Goal: Task Accomplishment & Management: Complete application form

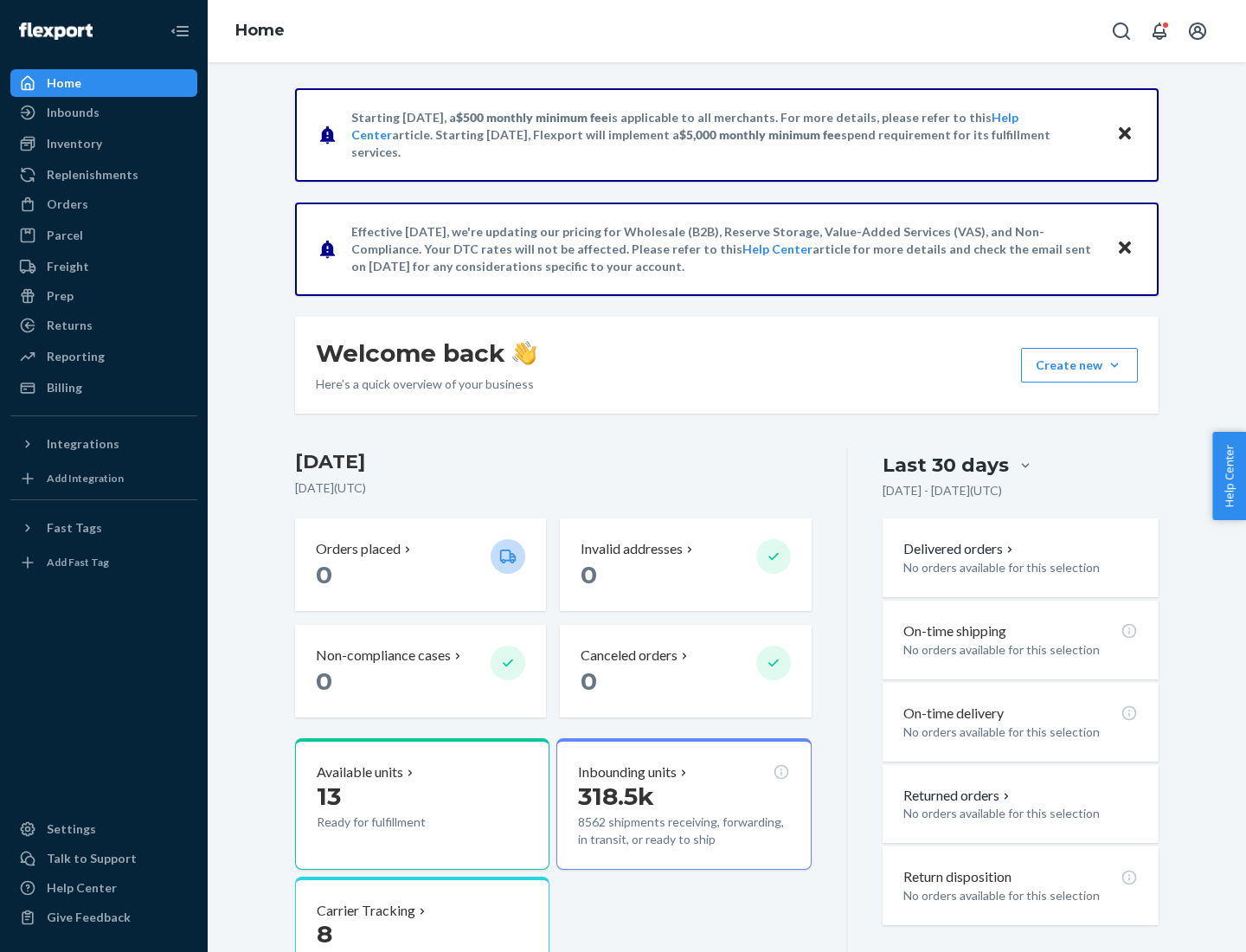
click at [1115, 365] on button "Create new Create new inbound Create new order Create new product" at bounding box center [1079, 365] width 117 height 34
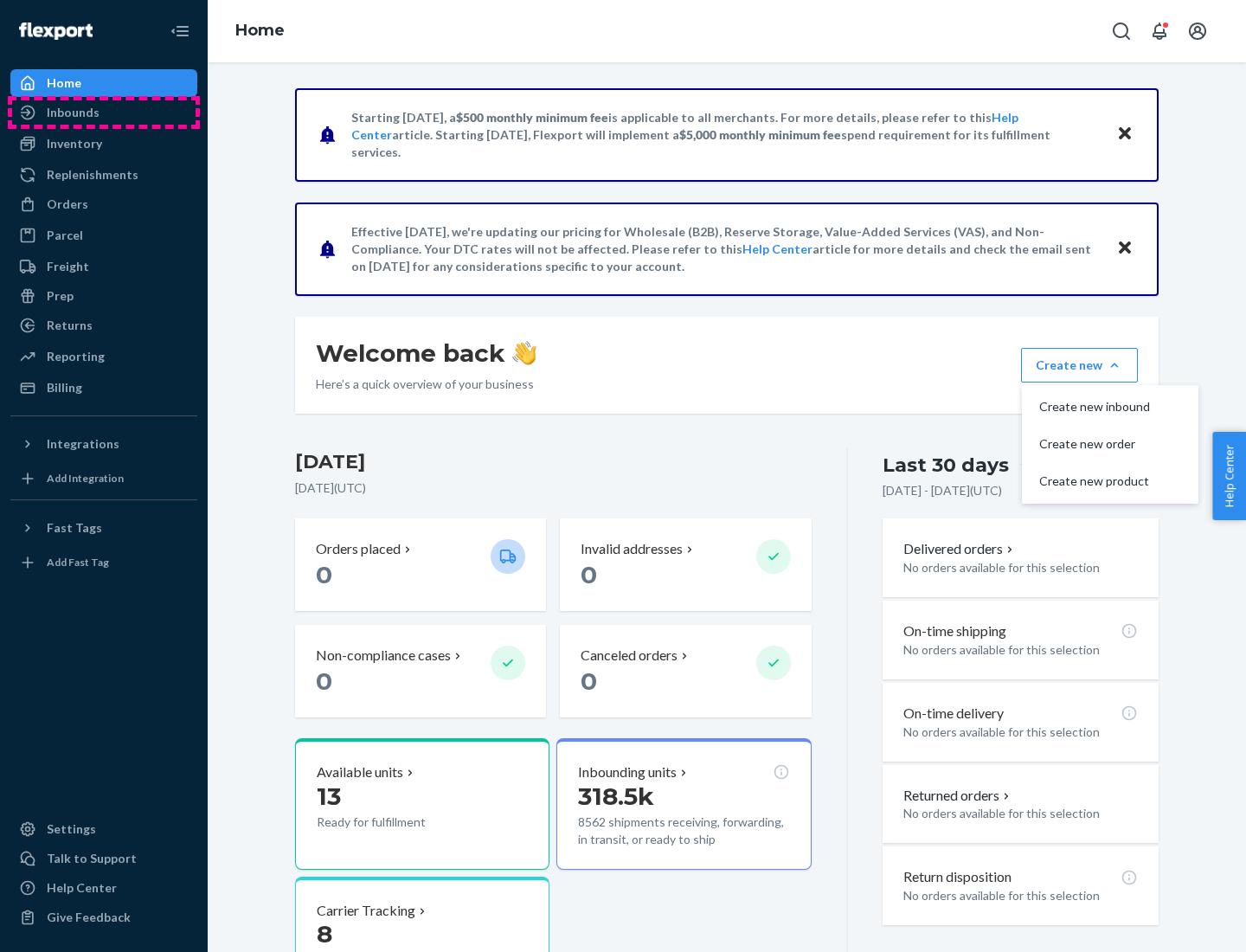
click at [103, 113] on div "Inbounds" at bounding box center [103, 113] width 183 height 25
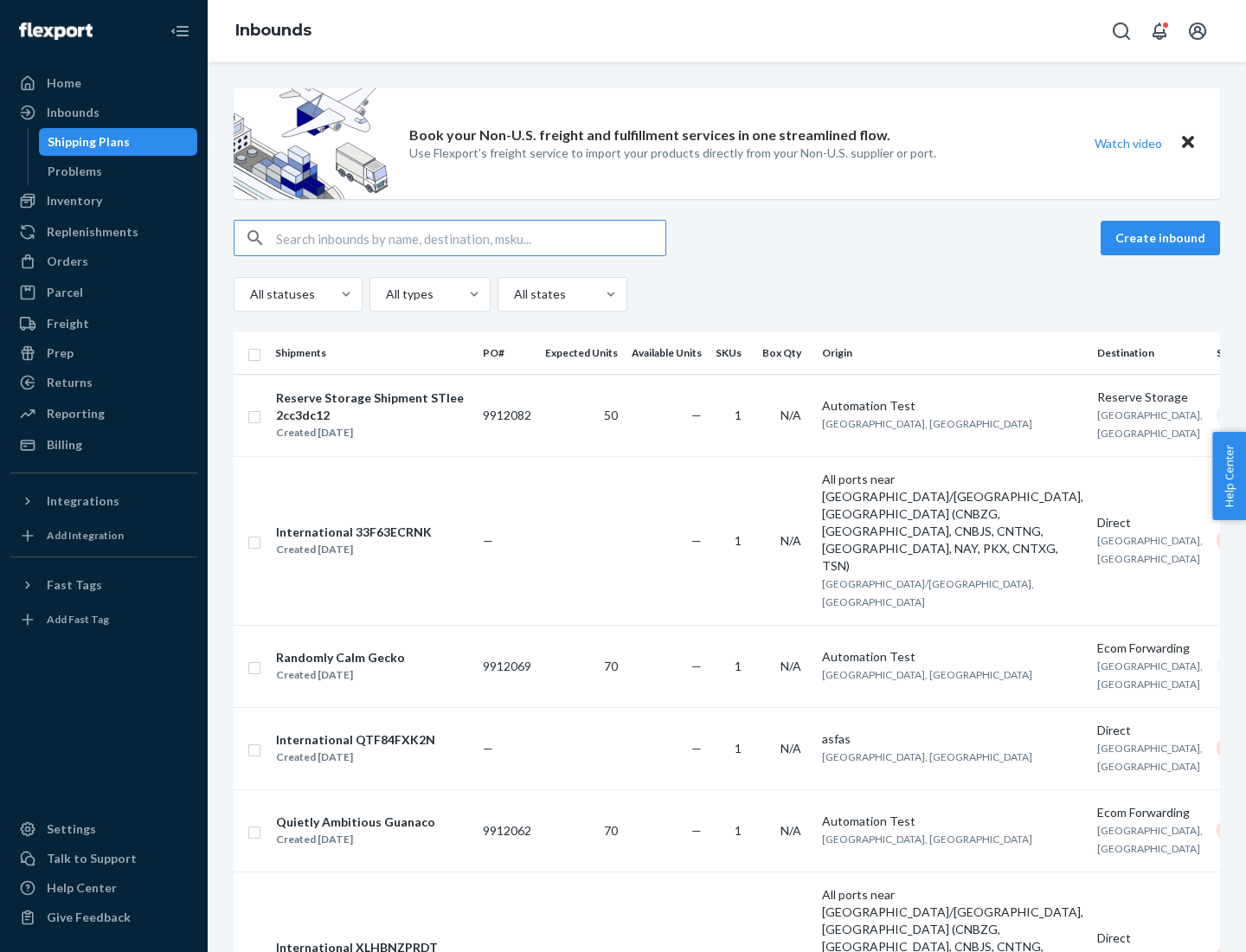
click at [1163, 238] on button "Create inbound" at bounding box center [1161, 238] width 120 height 34
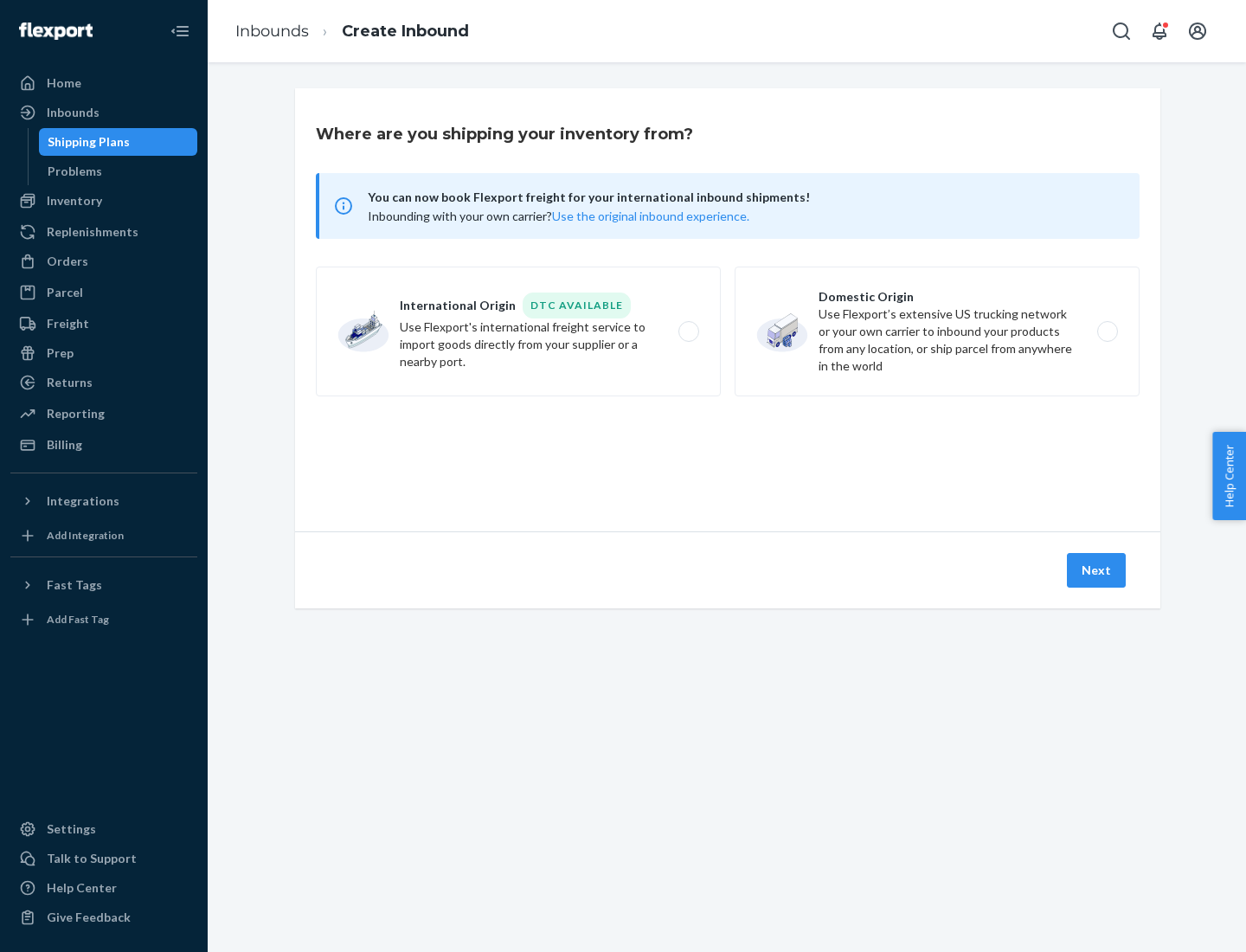
click at [938, 331] on label "Domestic Origin Use Flexport’s extensive US trucking network or your own carrie…" at bounding box center [937, 331] width 405 height 130
click at [1107, 331] on input "Domestic Origin Use Flexport’s extensive US trucking network or your own carrie…" at bounding box center [1113, 332] width 11 height 11
radio input "true"
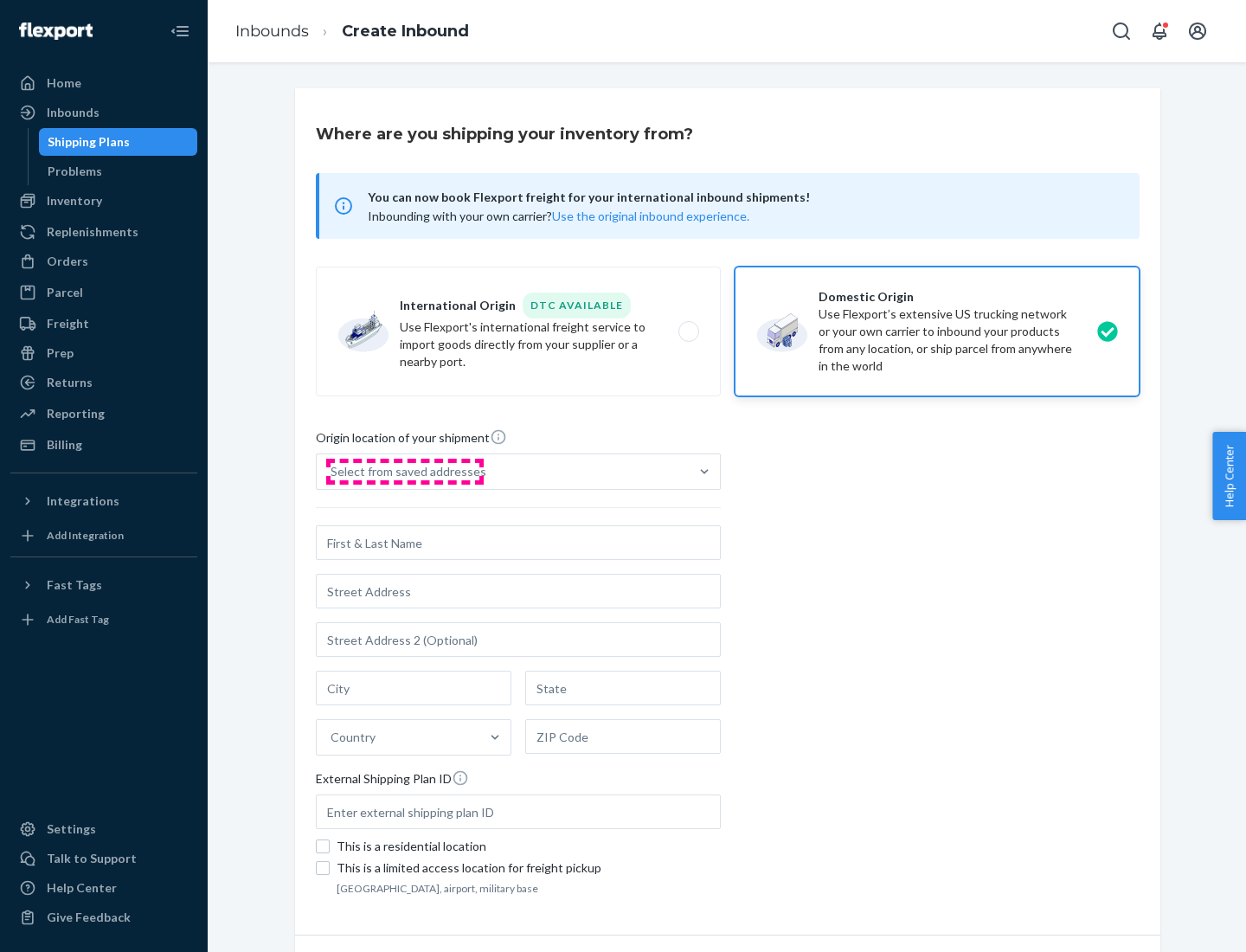
click at [404, 472] on div "Select from saved addresses" at bounding box center [408, 472] width 156 height 17
click at [332, 472] on input "Select from saved addresses" at bounding box center [331, 472] width 2 height 17
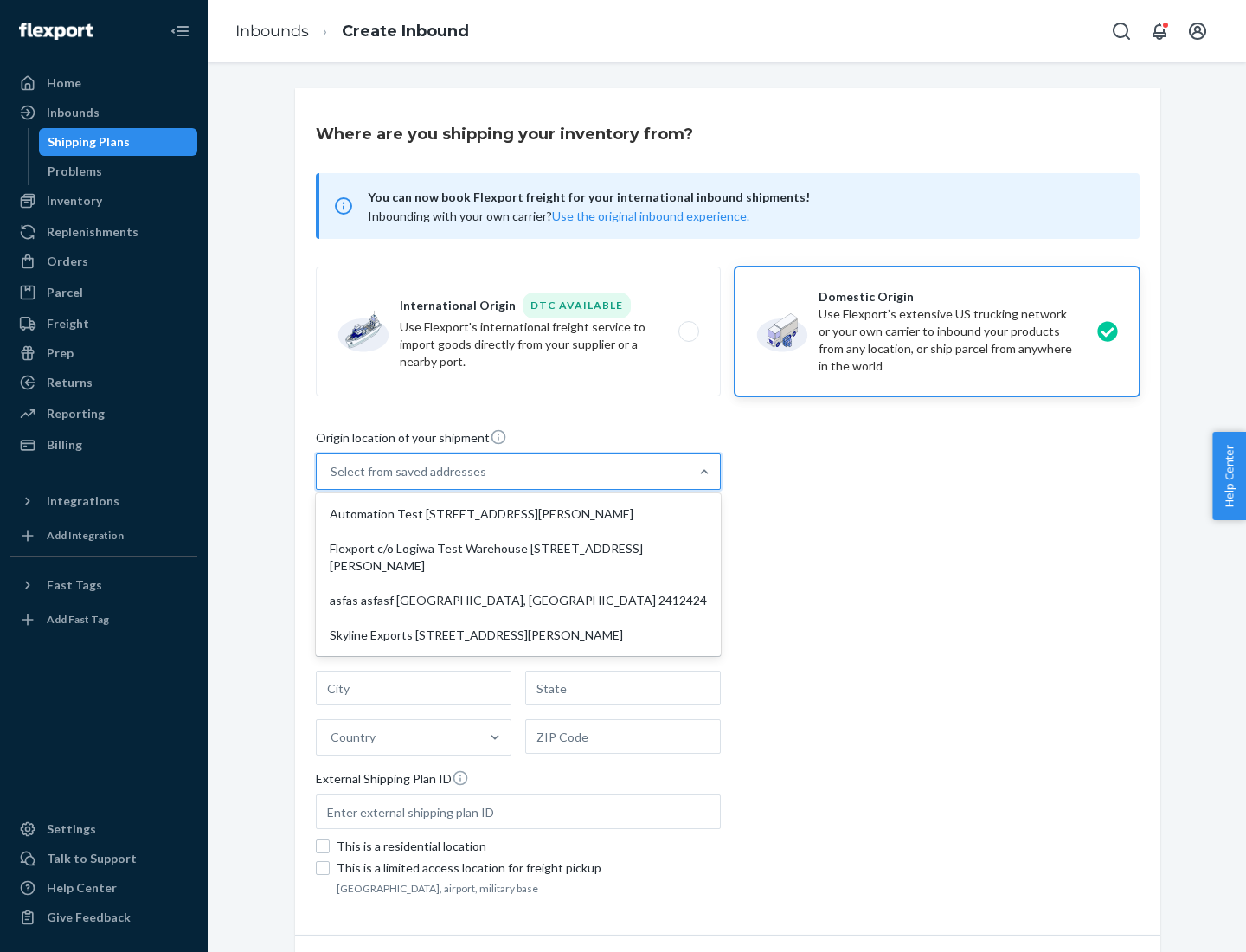
scroll to position [7, 0]
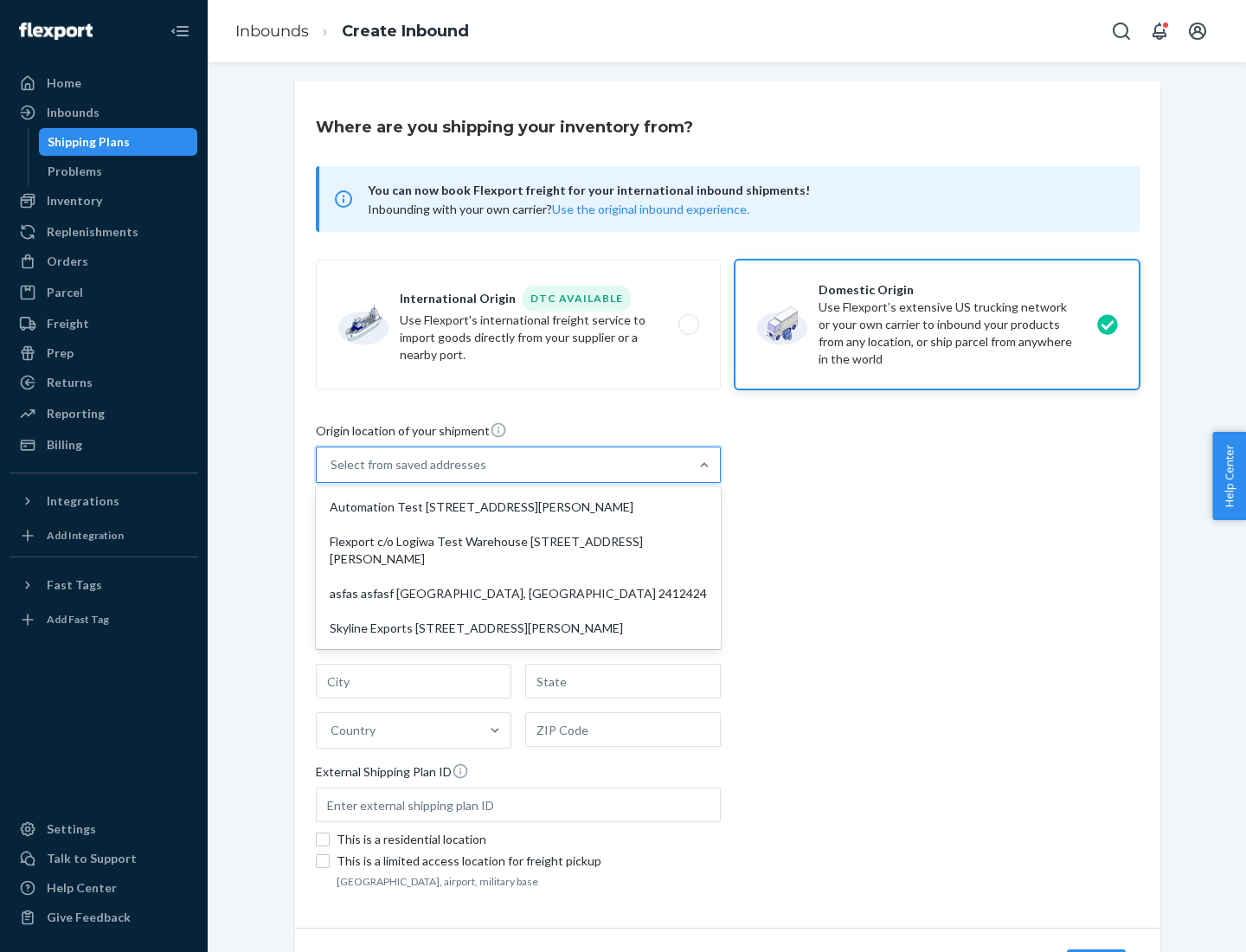
click at [518, 507] on div "Automation Test [STREET_ADDRESS][PERSON_NAME]" at bounding box center [519, 507] width 399 height 34
click at [332, 474] on input "option Automation Test [STREET_ADDRESS][PERSON_NAME] focused, 1 of 4. 4 results…" at bounding box center [331, 465] width 2 height 17
type input "Automation Test"
type input "9th Floor"
type input "[GEOGRAPHIC_DATA]"
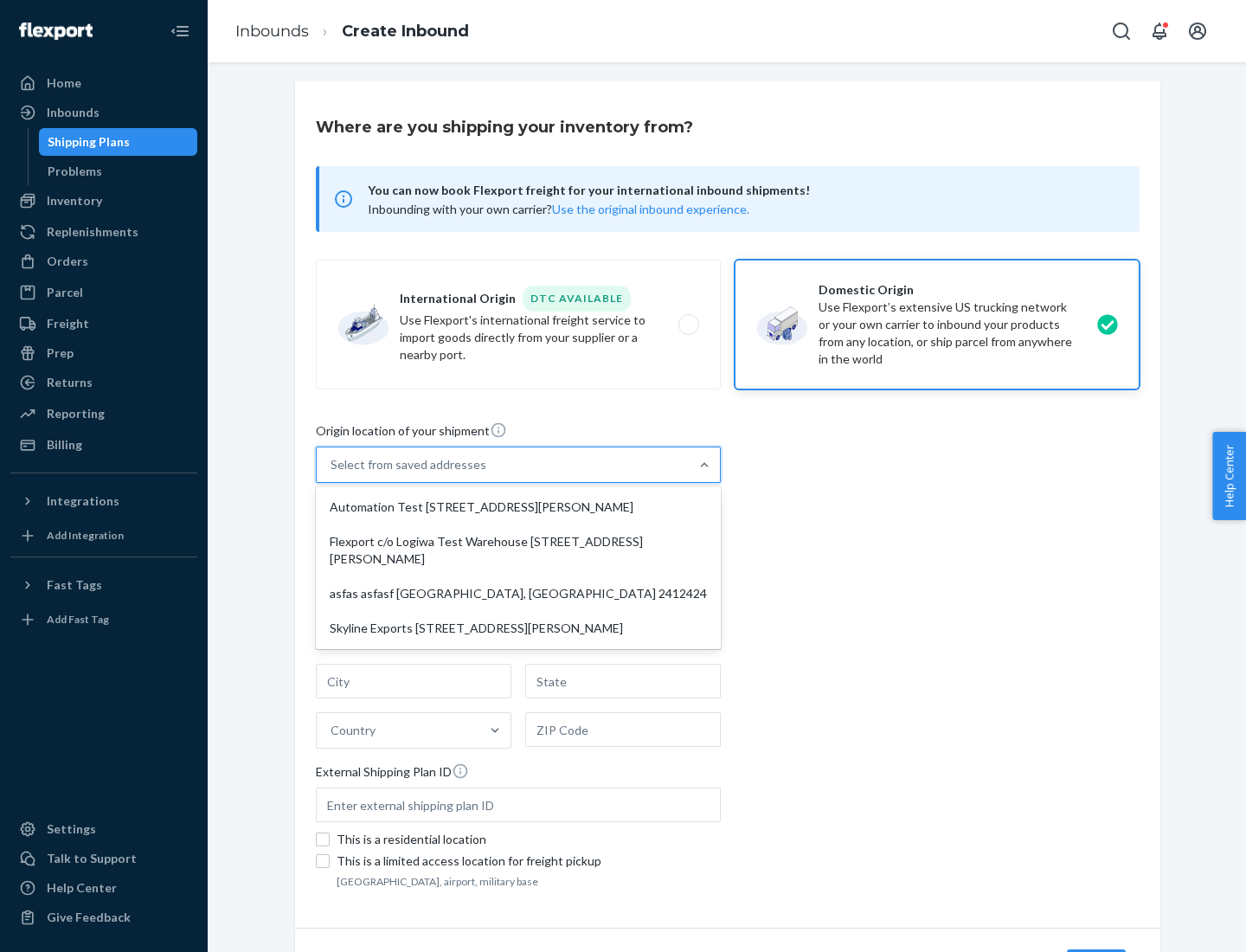
type input "CA"
type input "94104"
type input "[STREET_ADDRESS][PERSON_NAME]"
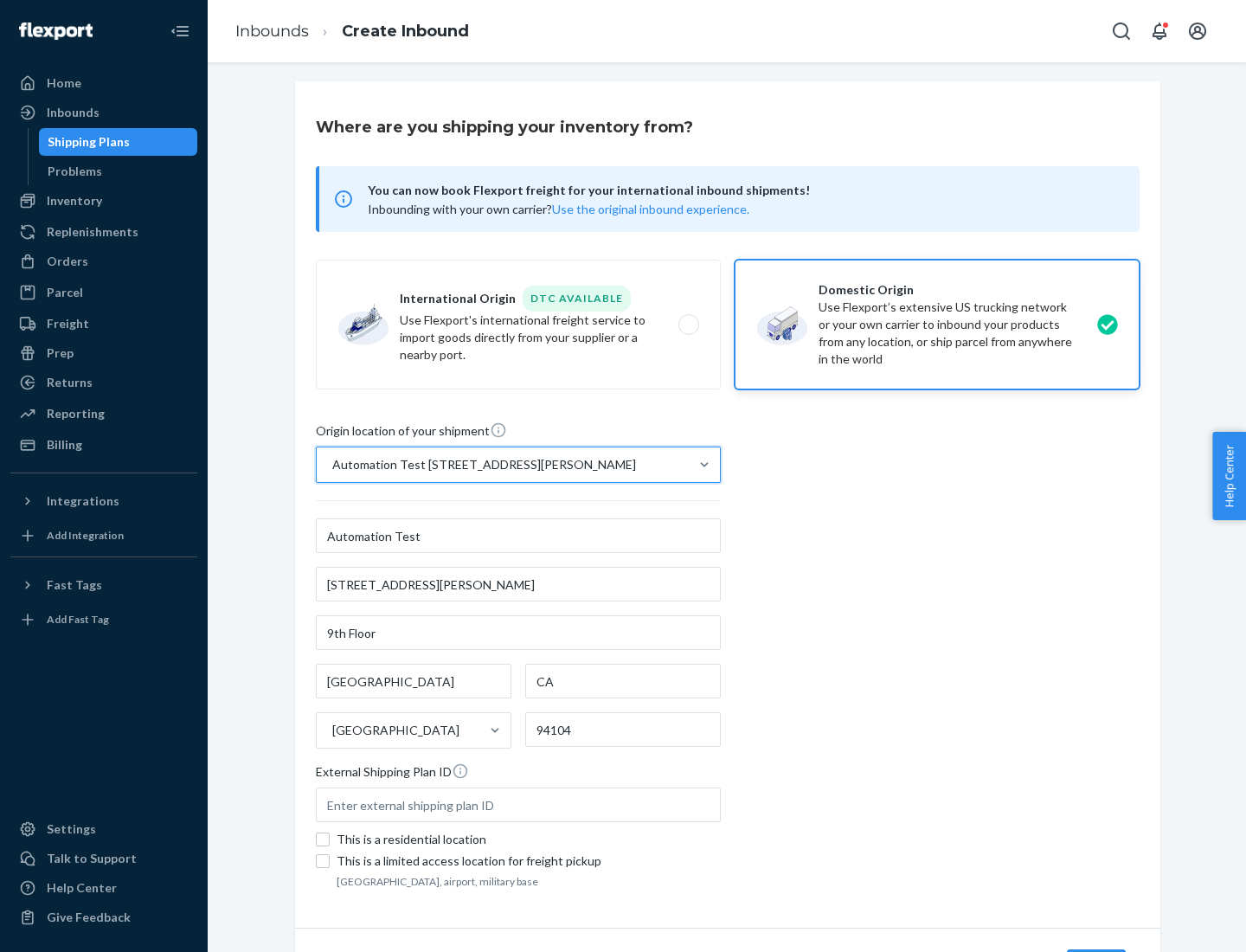
scroll to position [102, 0]
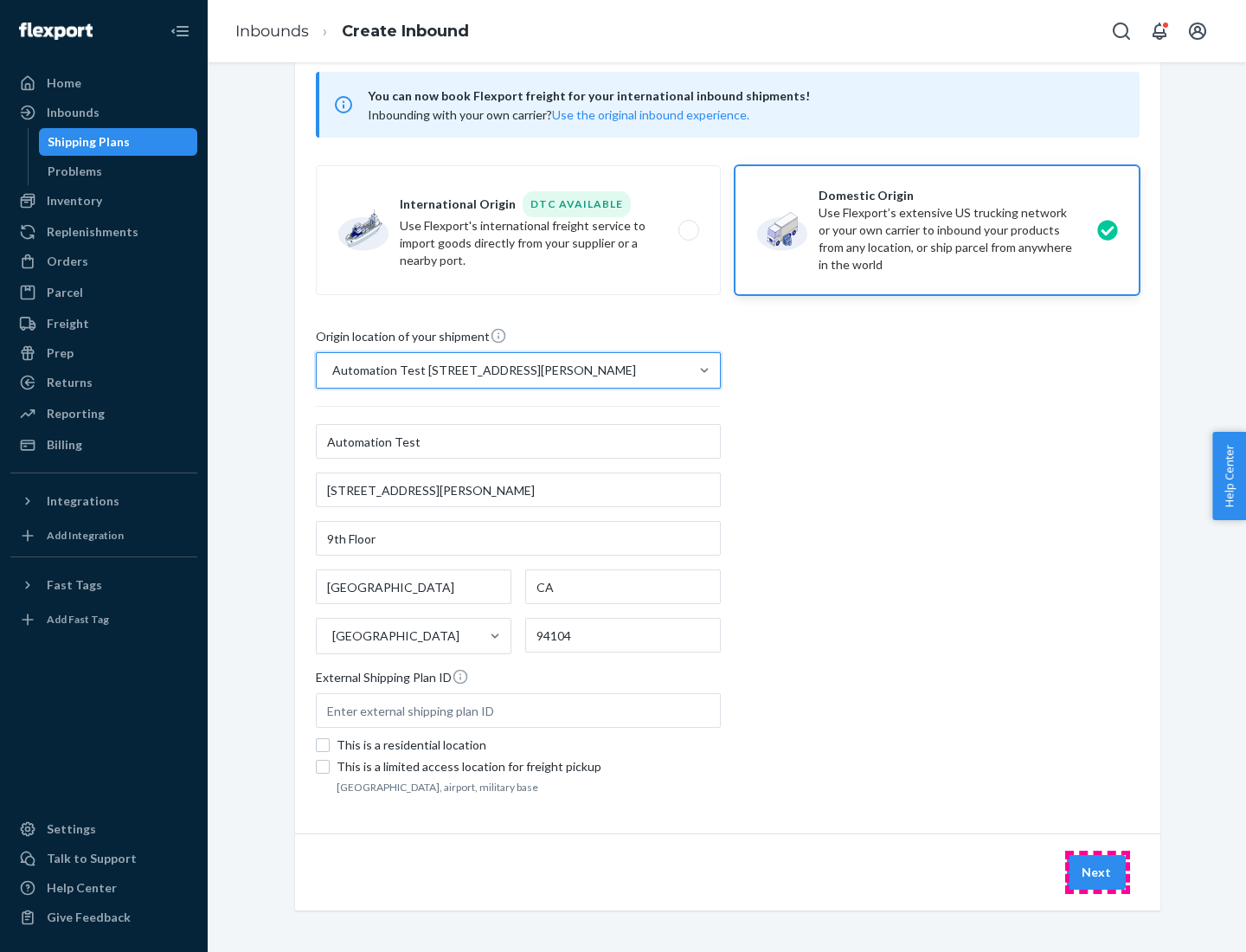
click at [1097, 872] on button "Next" at bounding box center [1097, 872] width 59 height 34
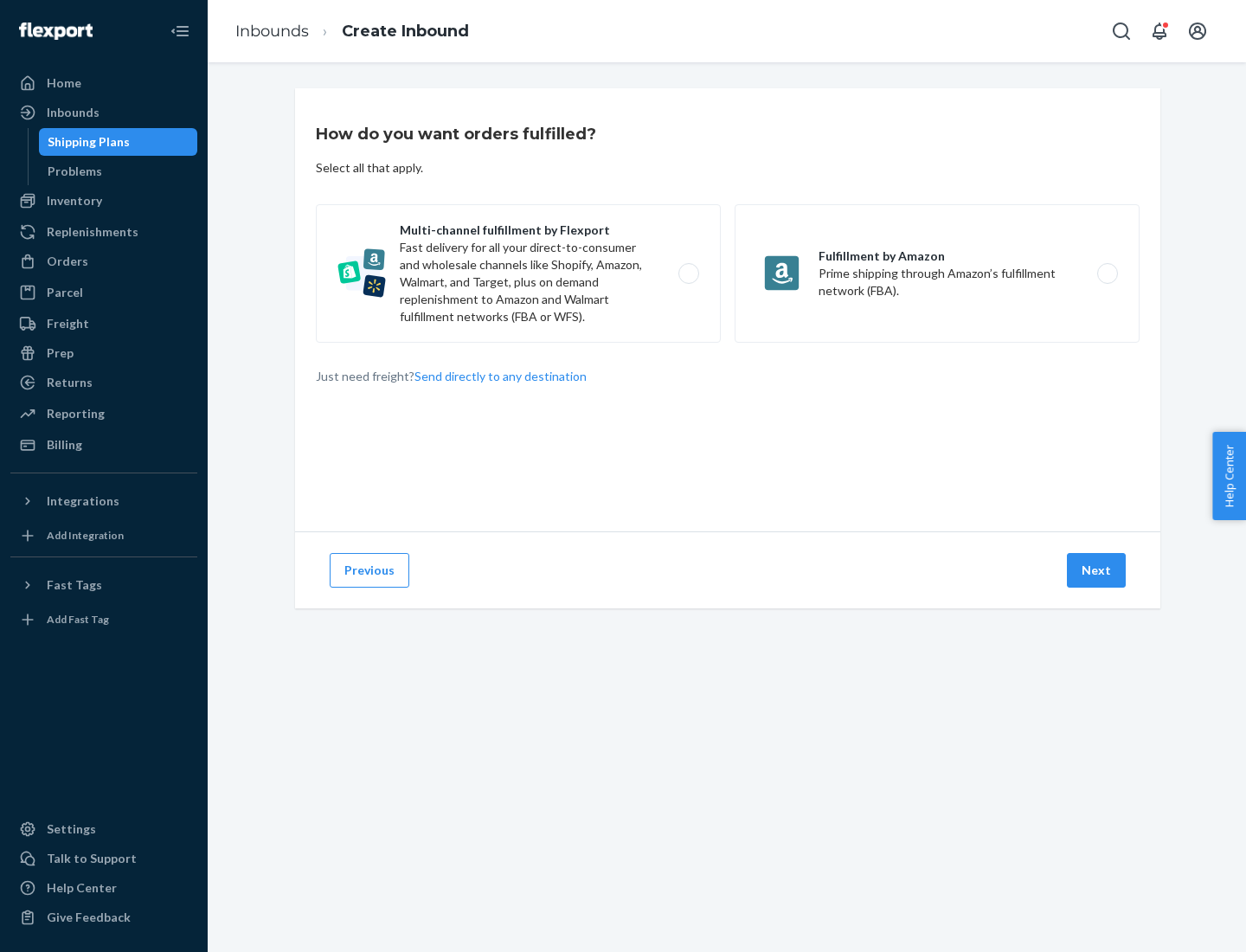
click at [518, 273] on label "Multi-channel fulfillment by Flexport Fast delivery for all your direct-to-cons…" at bounding box center [518, 273] width 405 height 139
click at [688, 273] on input "Multi-channel fulfillment by Flexport Fast delivery for all your direct-to-cons…" at bounding box center [694, 274] width 11 height 11
radio input "true"
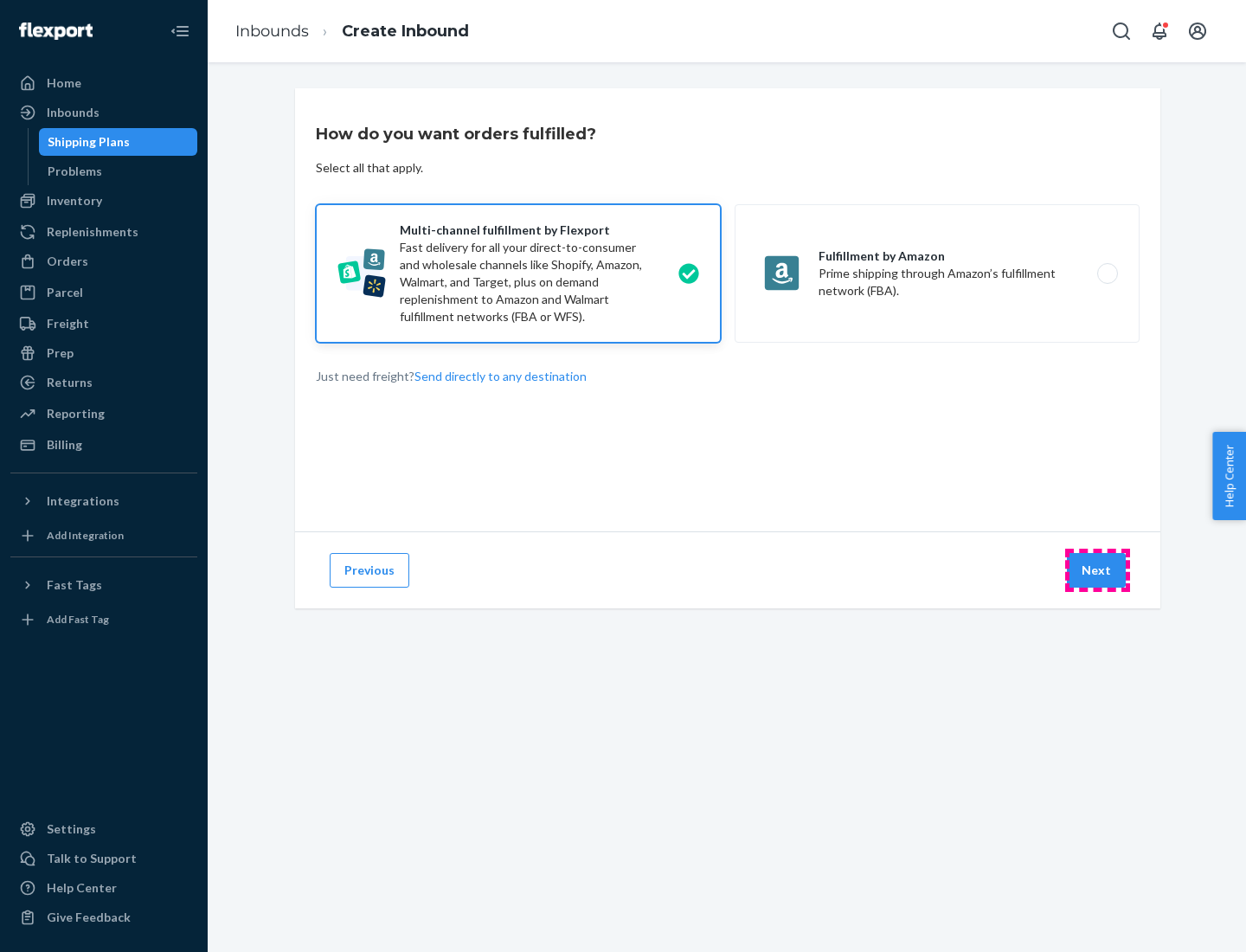
click at [1097, 570] on button "Next" at bounding box center [1097, 570] width 59 height 34
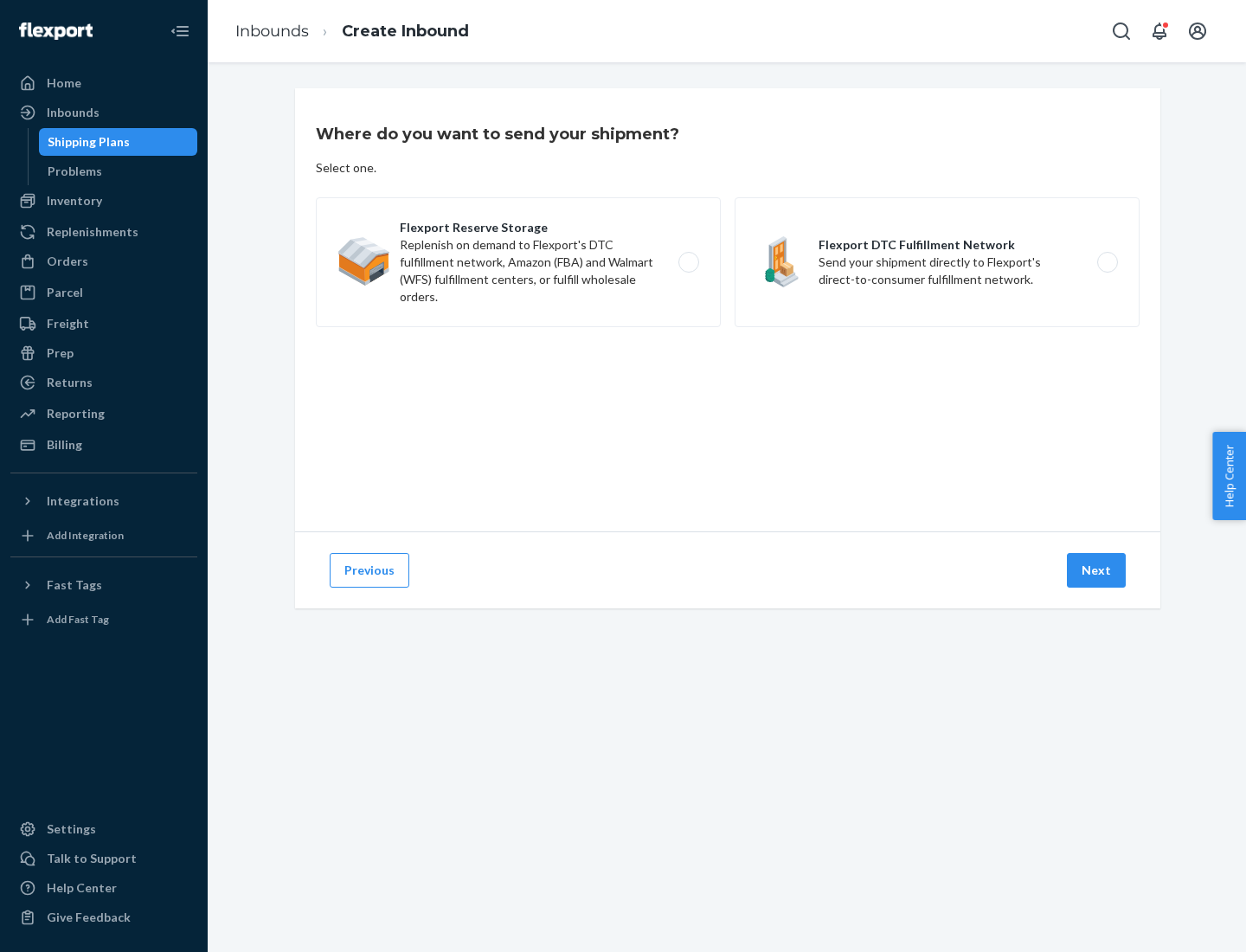
click at [938, 262] on label "Flexport DTC Fulfillment Network Send your shipment directly to Flexport's dire…" at bounding box center [937, 262] width 405 height 130
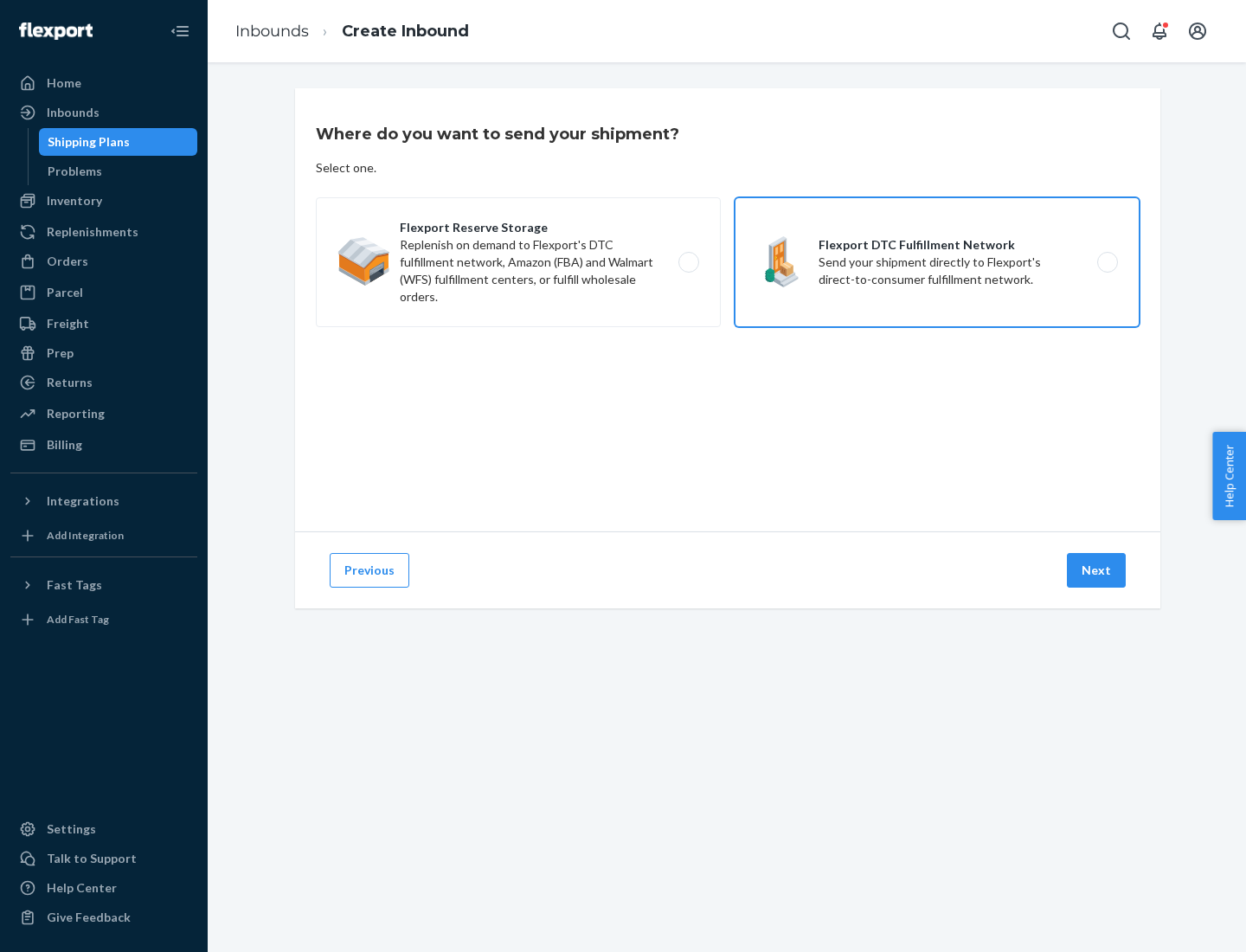
click at [1107, 262] on input "Flexport DTC Fulfillment Network Send your shipment directly to Flexport's dire…" at bounding box center [1113, 263] width 11 height 11
radio input "true"
click at [1097, 570] on button "Next" at bounding box center [1097, 570] width 59 height 34
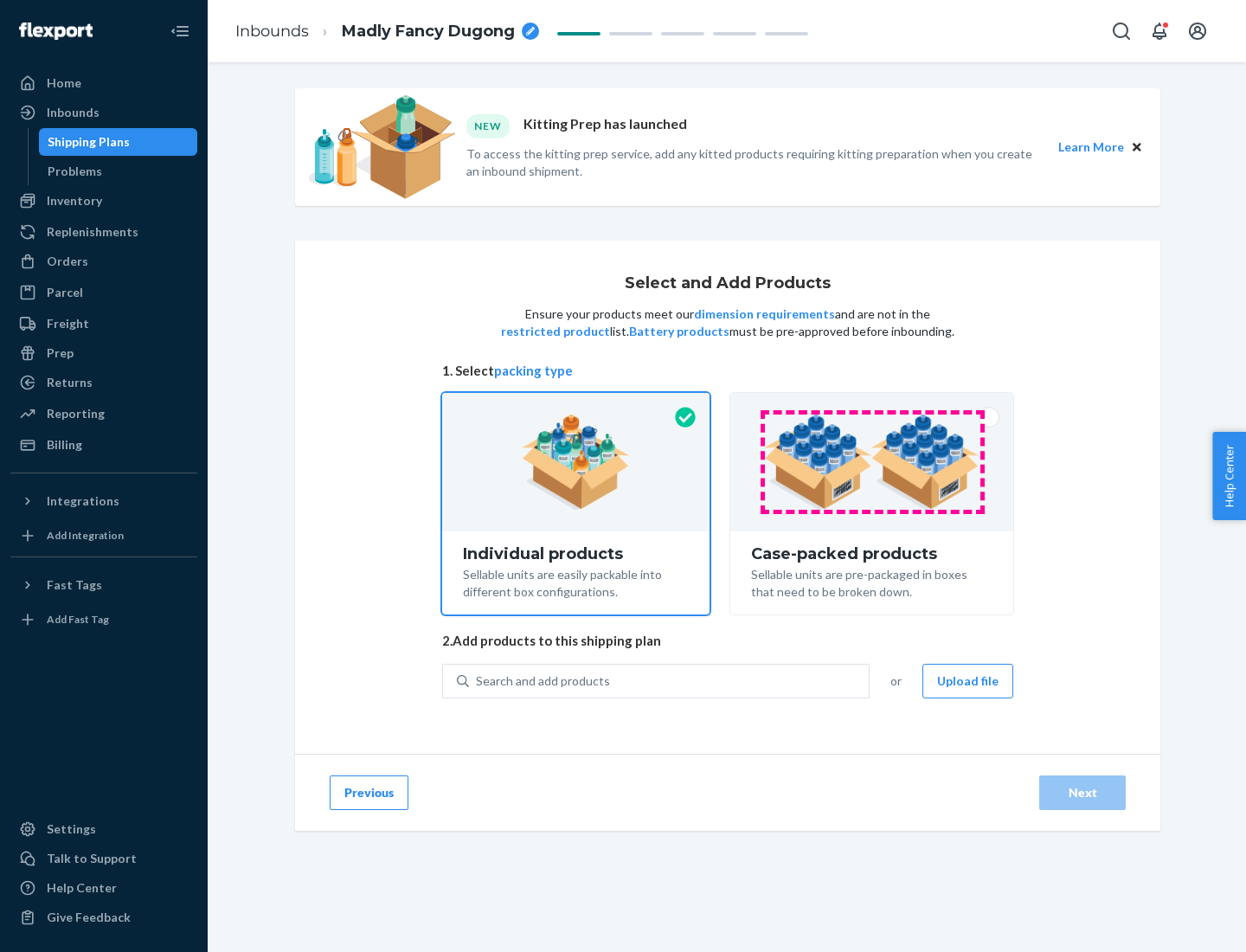
click at [872, 462] on img at bounding box center [871, 462] width 215 height 95
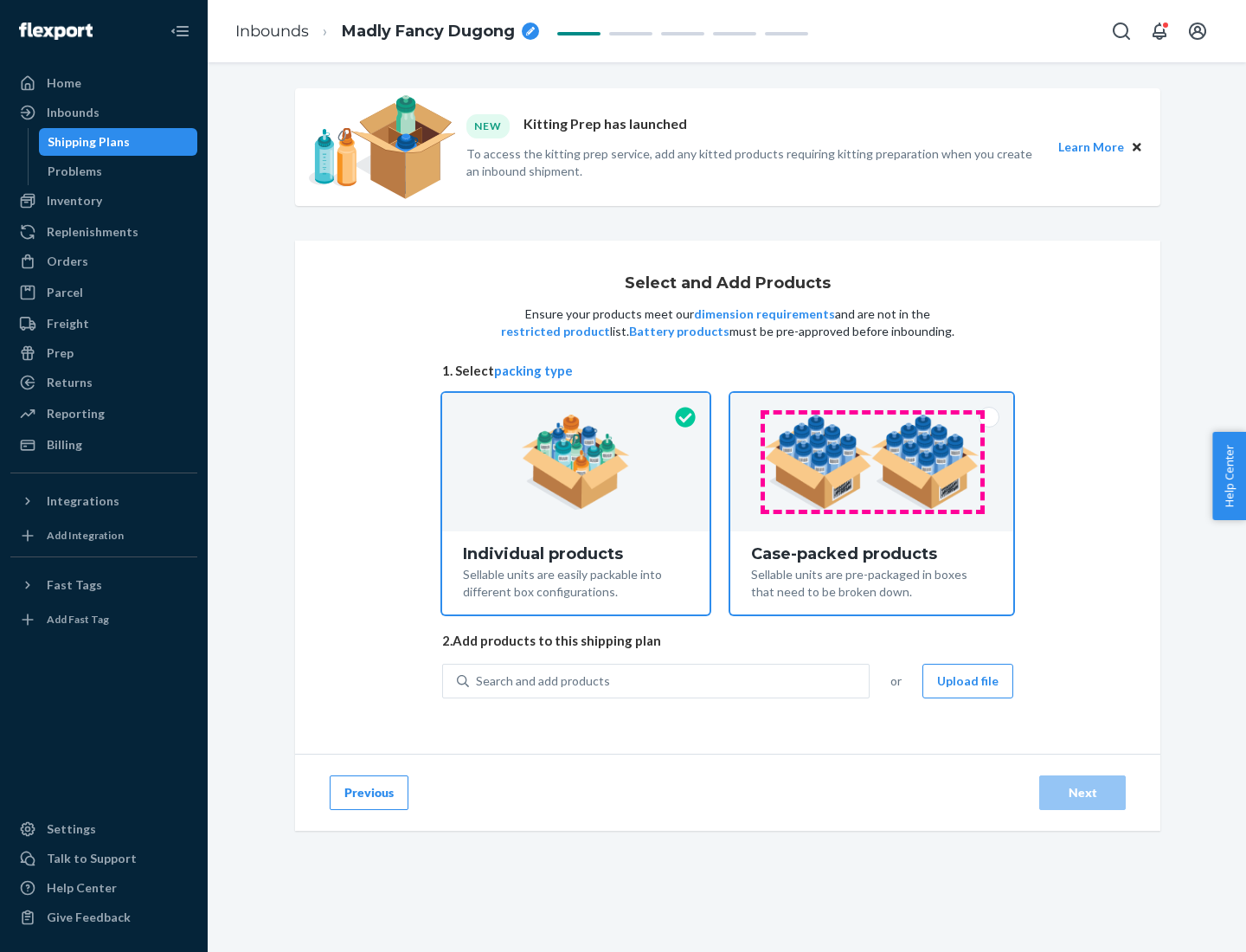
click at [872, 404] on input "Case-packed products Sellable units are pre-packaged in boxes that need to be b…" at bounding box center [872, 399] width 11 height 11
radio input "true"
radio input "false"
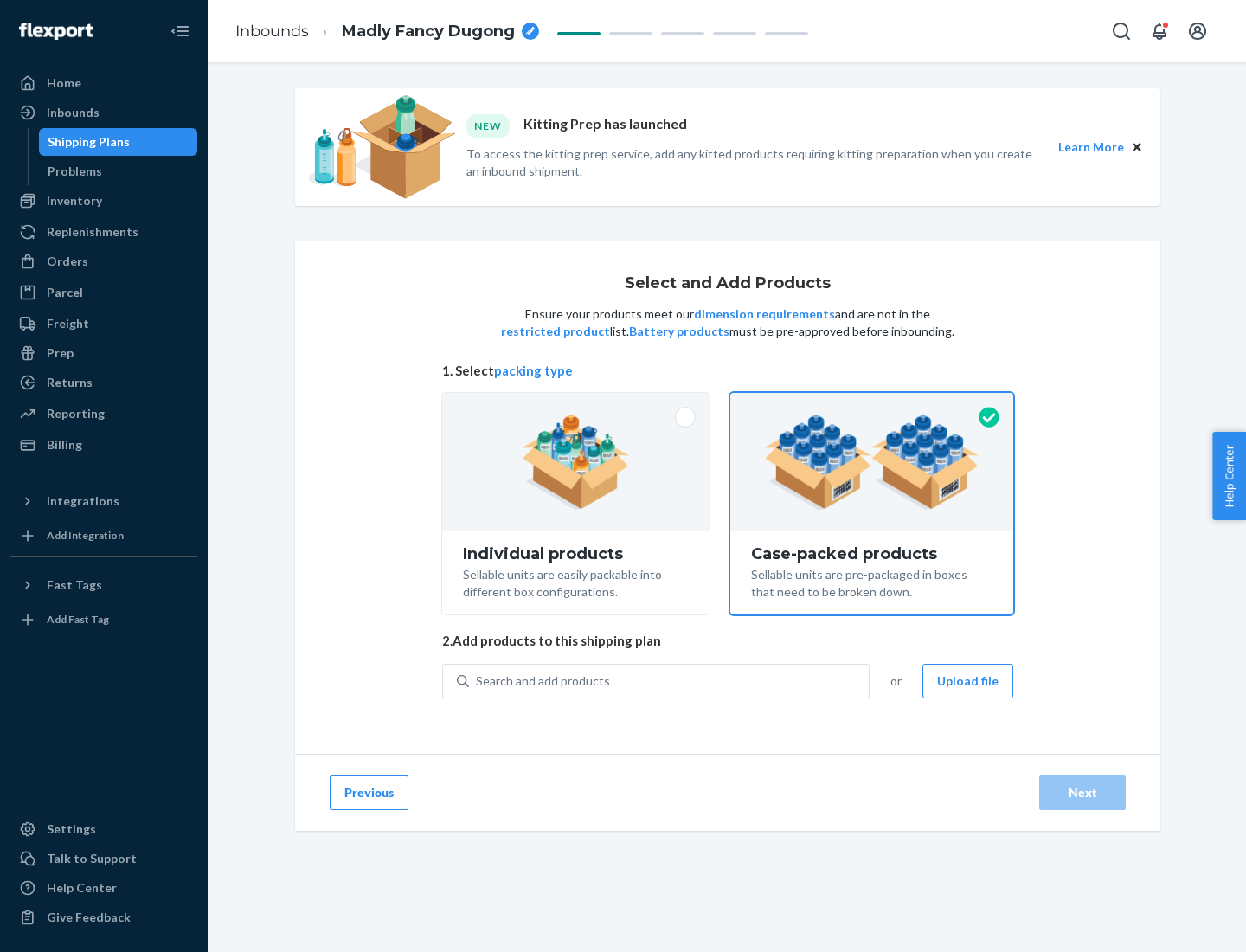
click at [670, 681] on div "Search and add products" at bounding box center [668, 681] width 400 height 31
click at [477, 681] on input "Search and add products" at bounding box center [477, 681] width 2 height 17
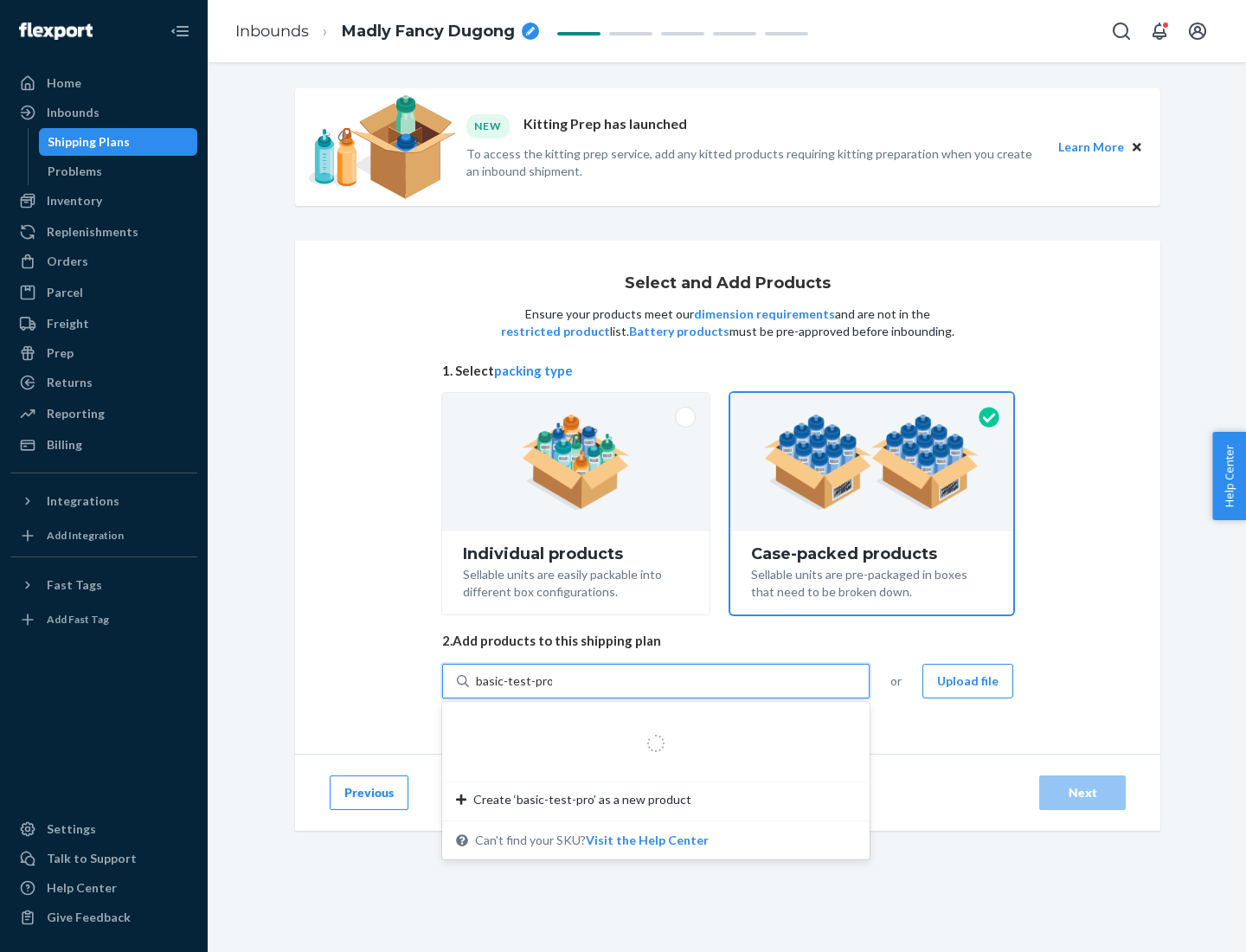
type input "basic-test-product-1"
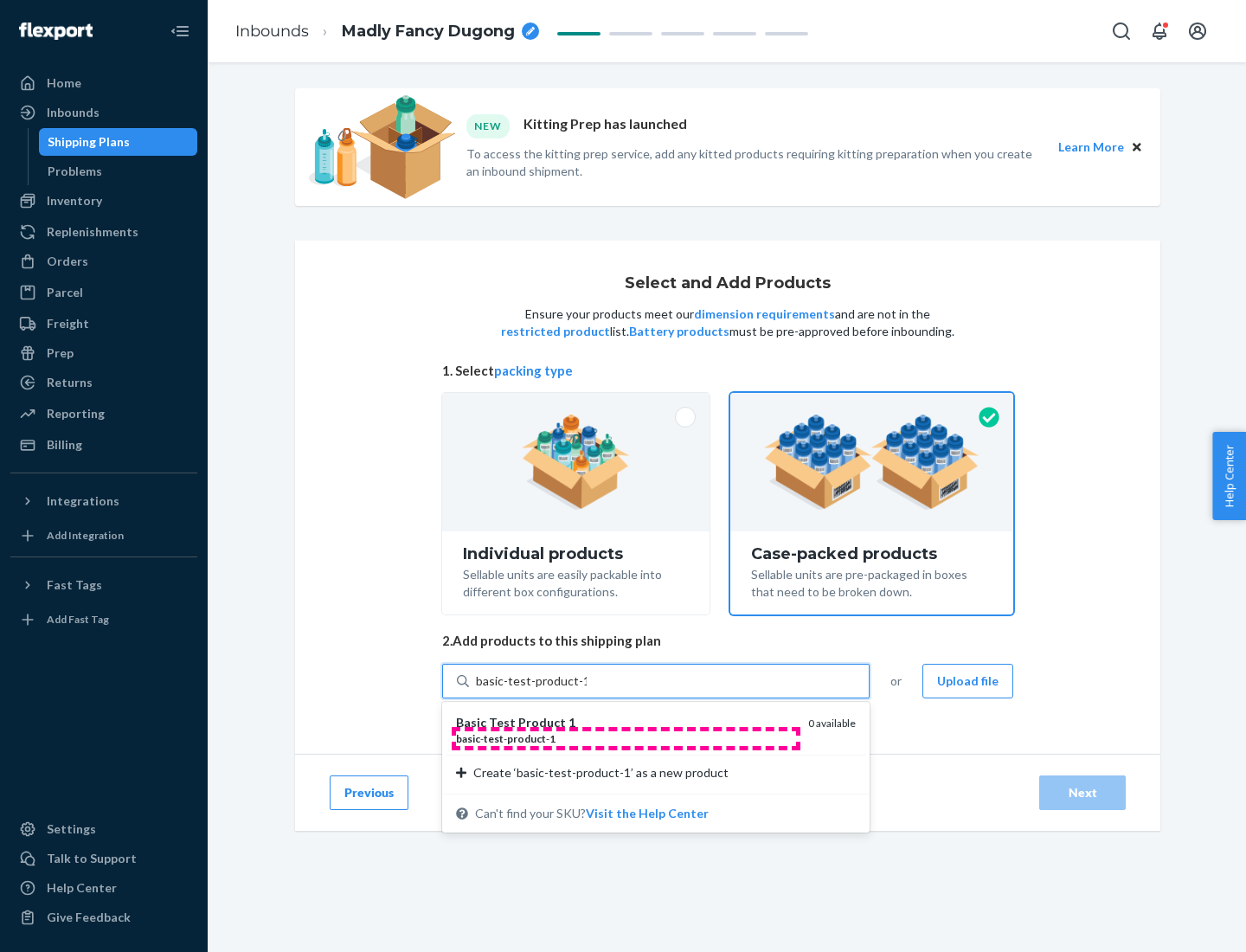
click at [625, 738] on div "basic - test - product - 1" at bounding box center [625, 739] width 339 height 15
click at [586, 690] on input "basic-test-product-1" at bounding box center [531, 681] width 111 height 17
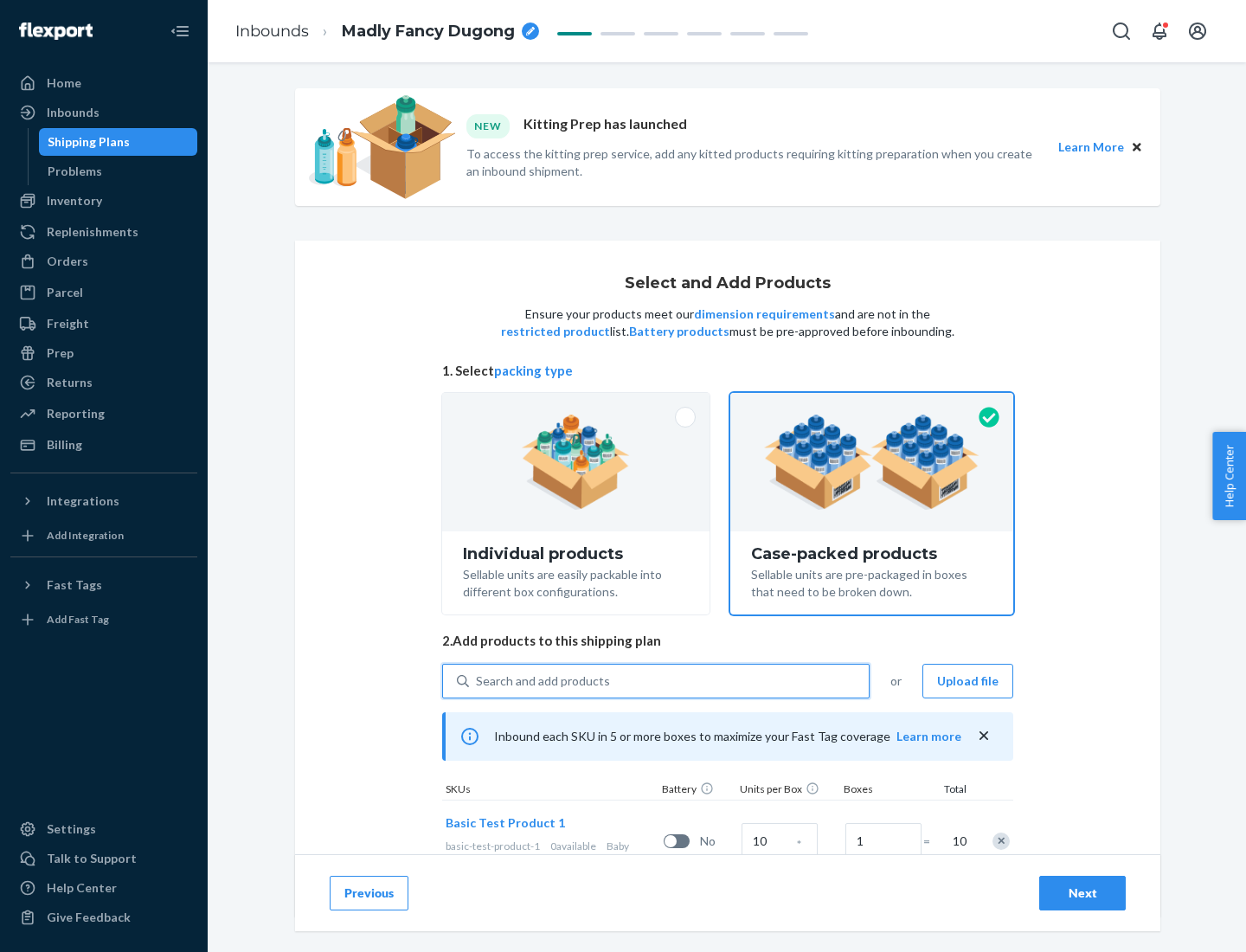
scroll to position [63, 0]
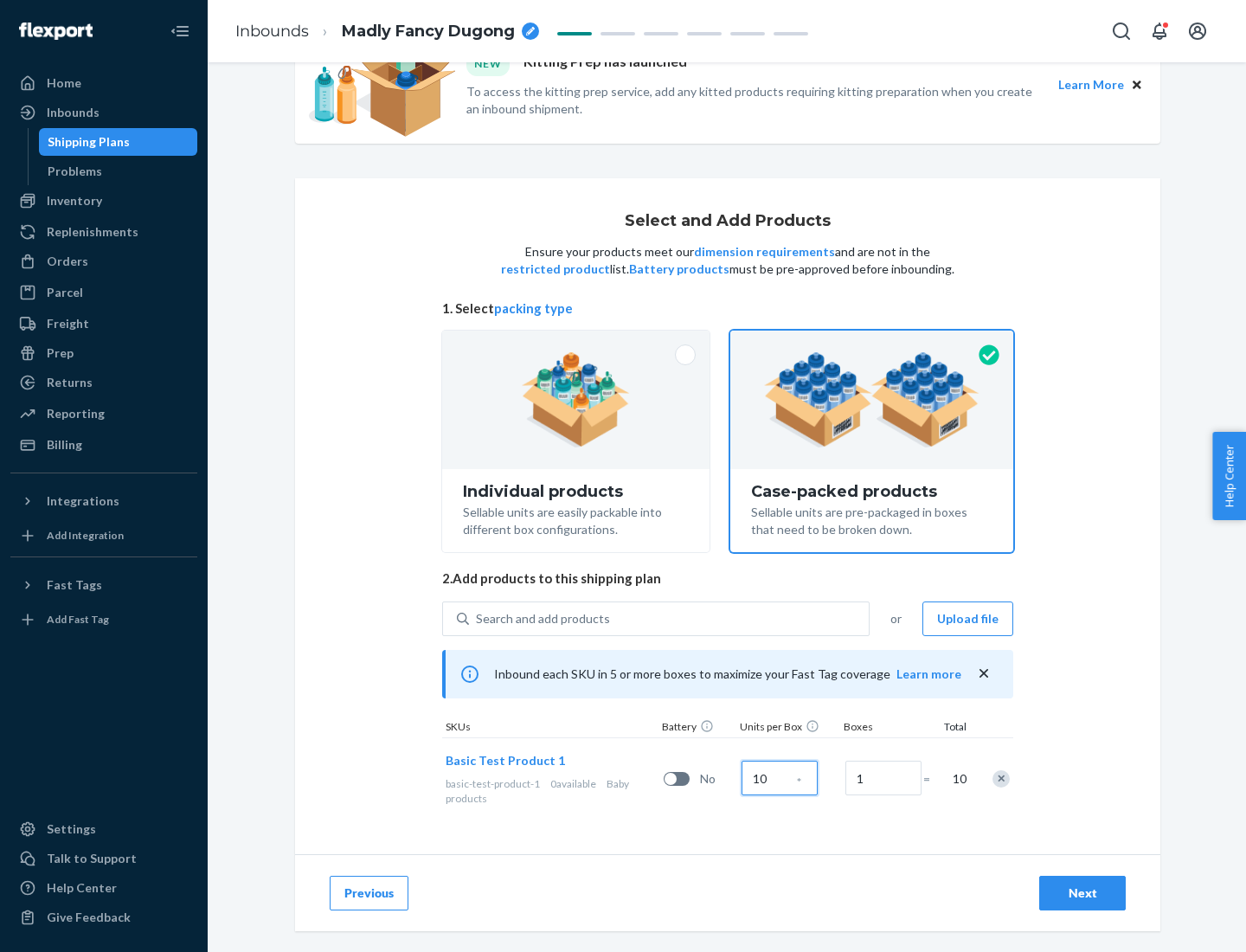
type input "10"
type input "7"
click at [1083, 893] on div "Next" at bounding box center [1083, 893] width 57 height 17
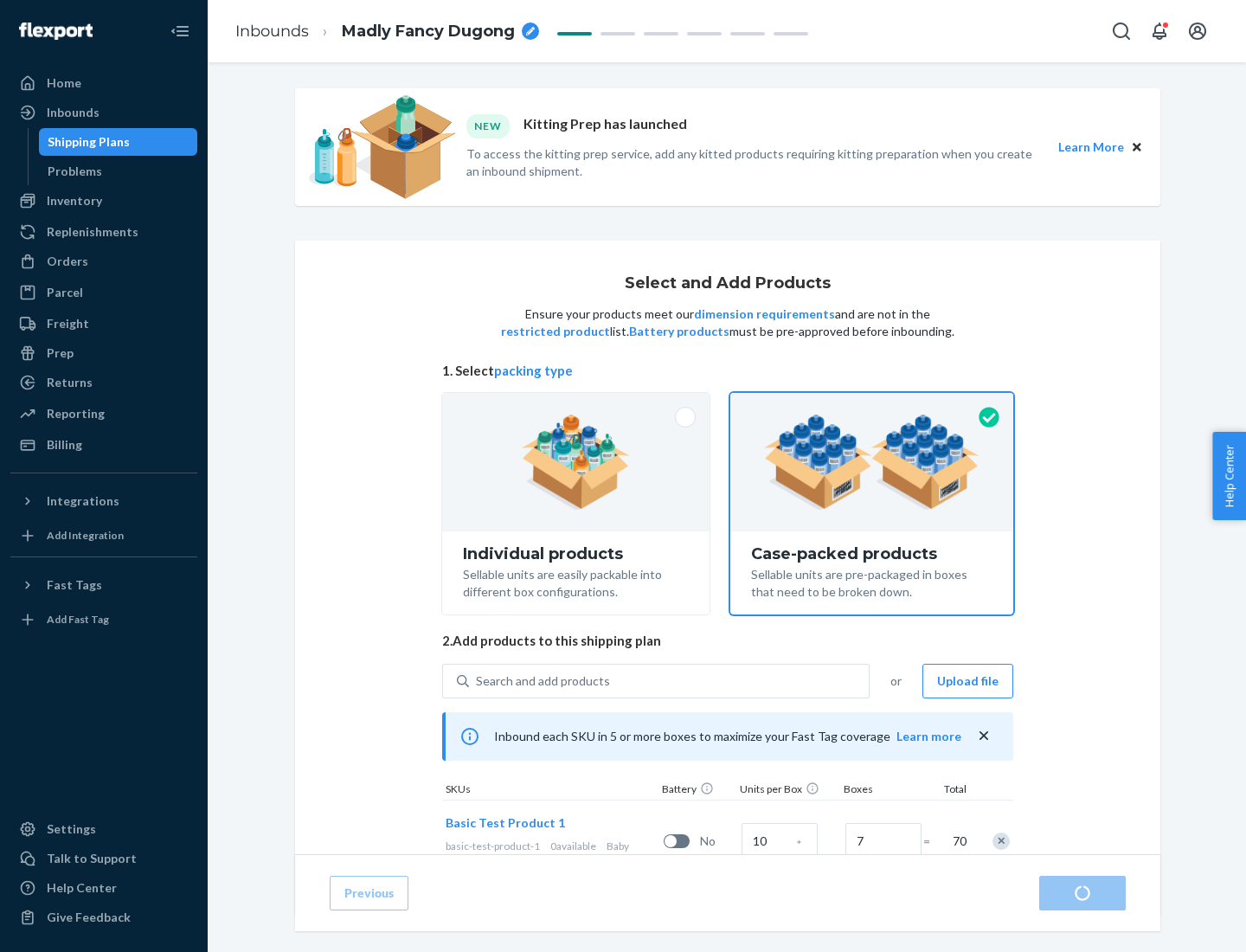
radio input "true"
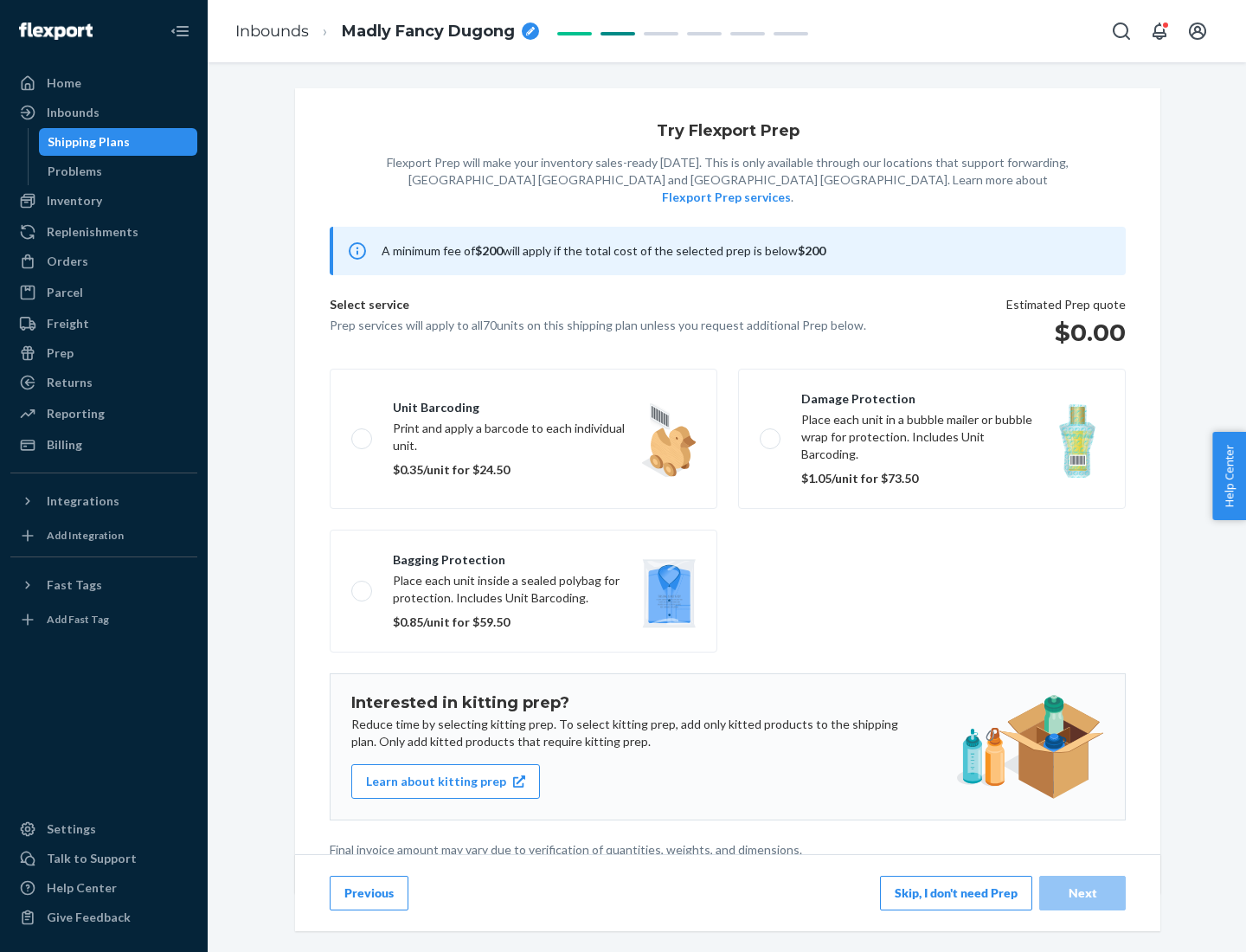
scroll to position [5, 0]
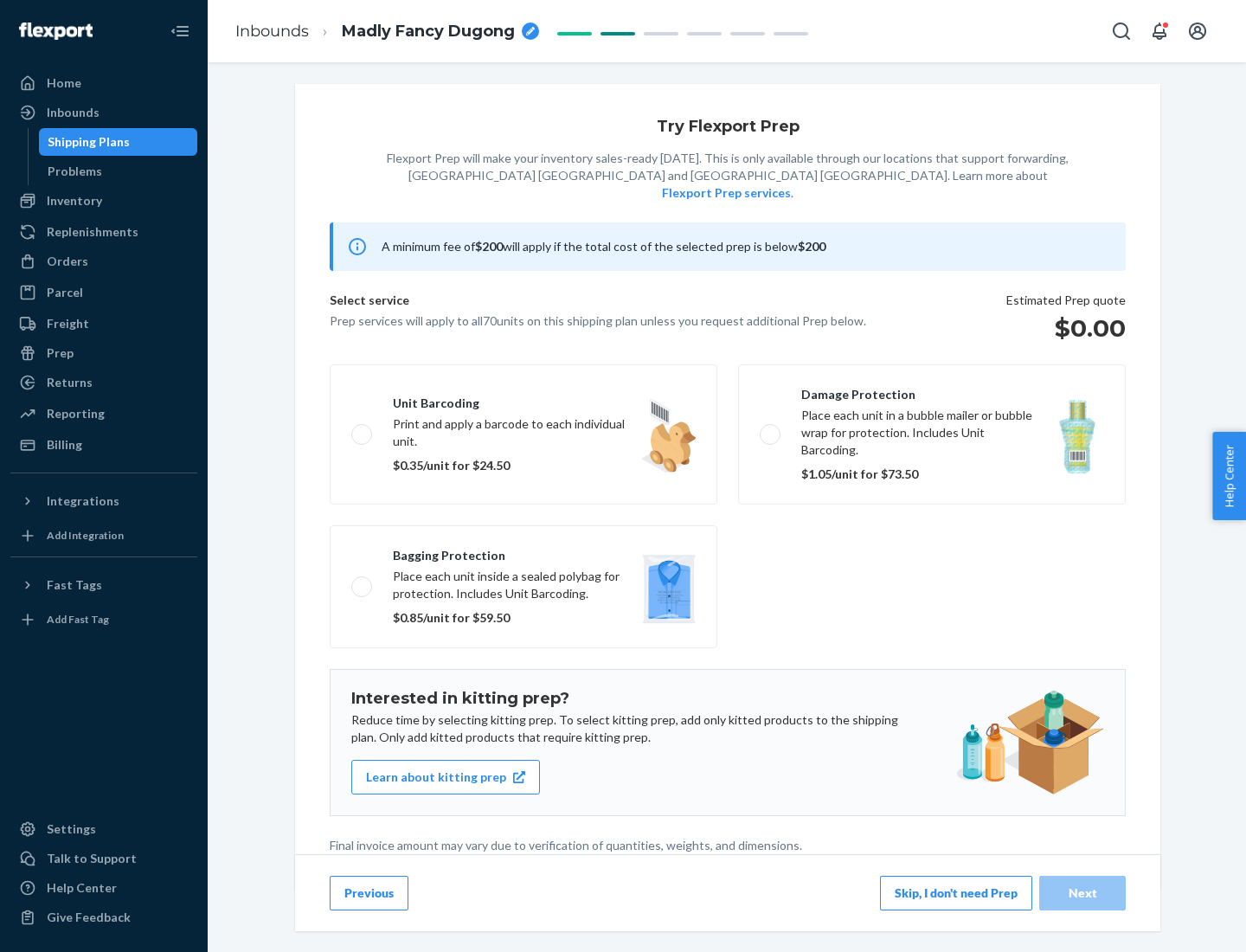
click at [524, 551] on label "Bagging protection Place each unit inside a sealed polybag for protection. Incl…" at bounding box center [523, 588] width 388 height 123
click at [363, 581] on input "Bagging protection Place each unit inside a sealed polybag for protection. Incl…" at bounding box center [357, 587] width 11 height 11
checkbox input "true"
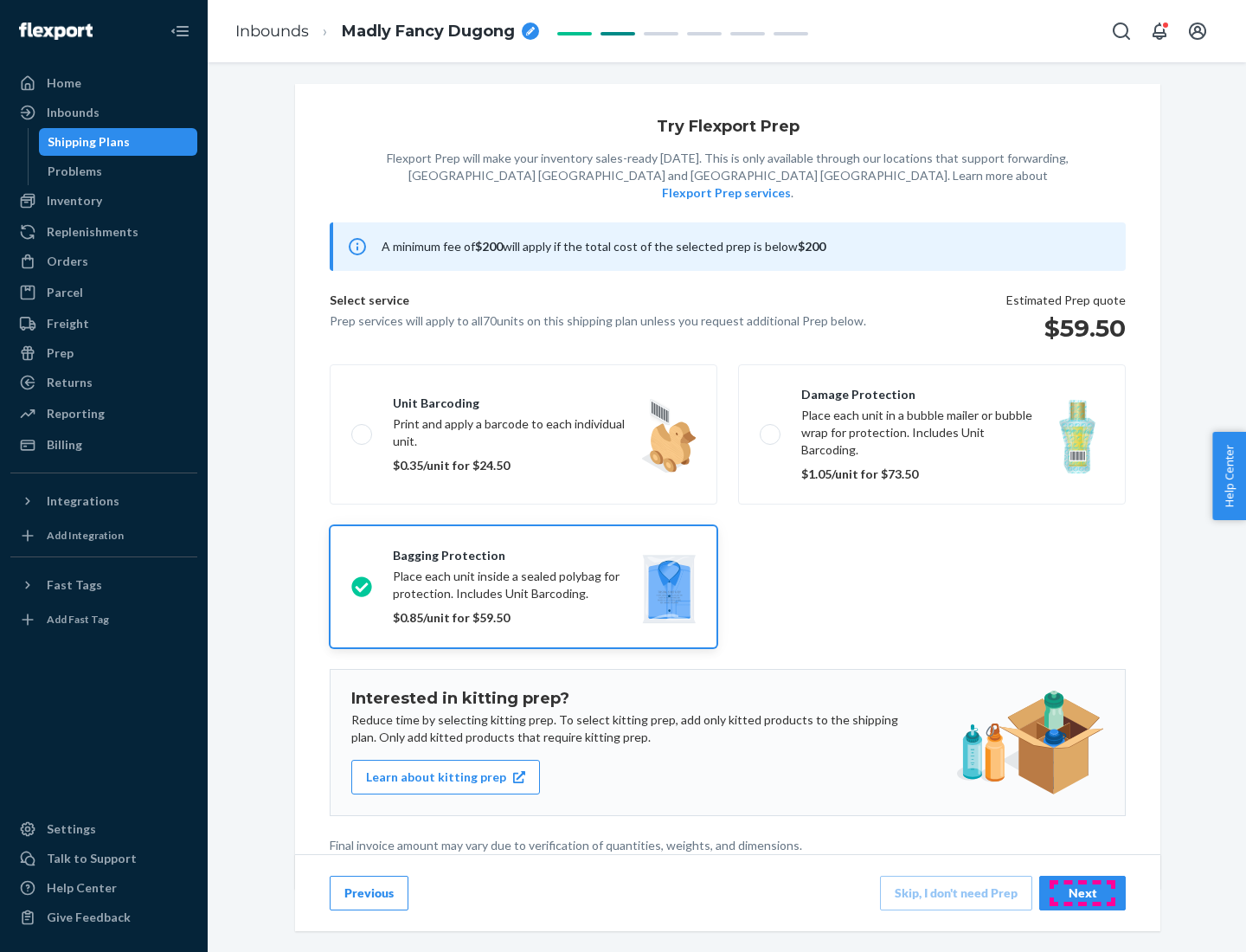
click at [1083, 892] on div "Next" at bounding box center [1083, 893] width 57 height 17
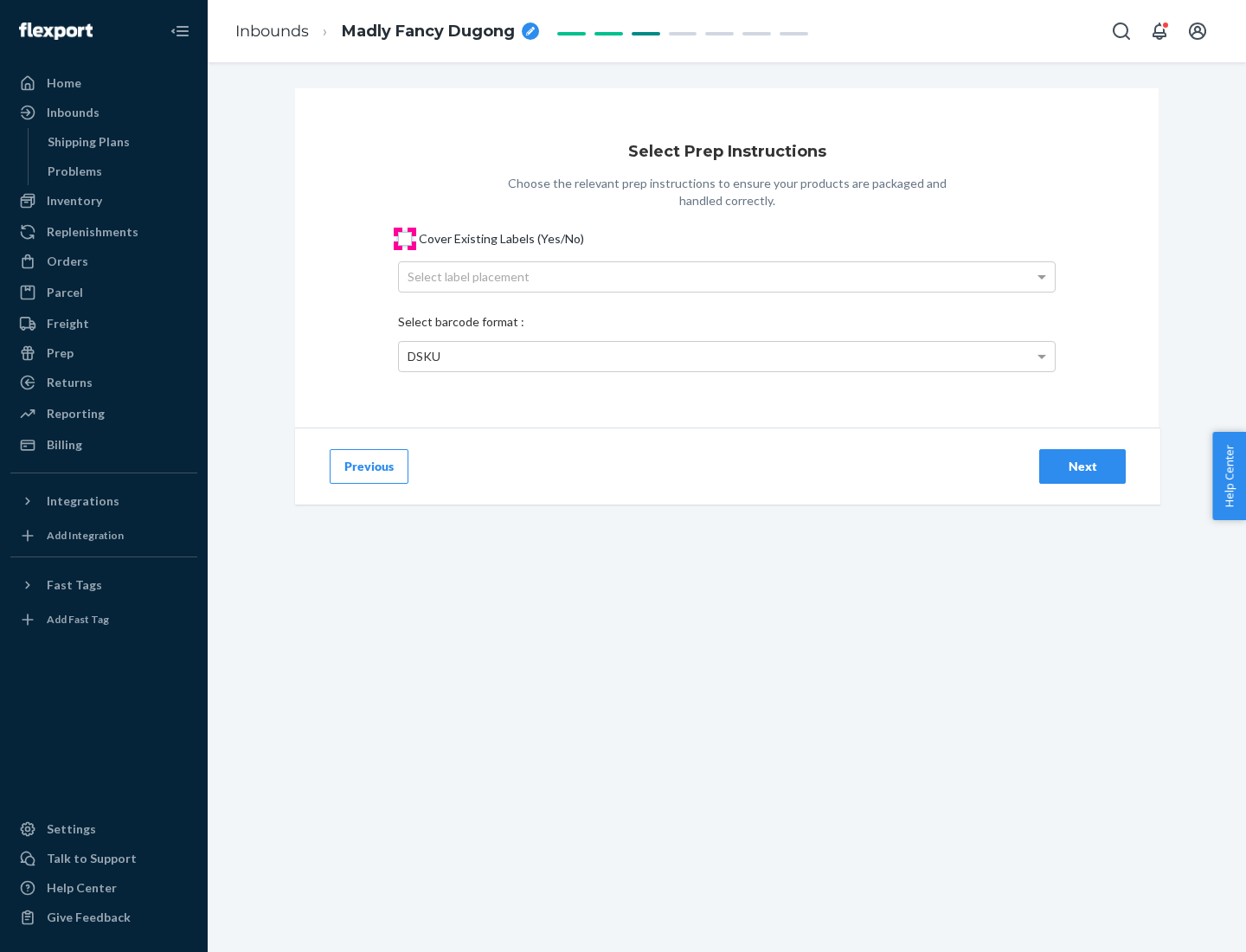
click at [405, 238] on input "Cover Existing Labels (Yes/No)" at bounding box center [405, 238] width 14 height 14
checkbox input "true"
click at [727, 276] on div "Select label placement" at bounding box center [726, 276] width 656 height 29
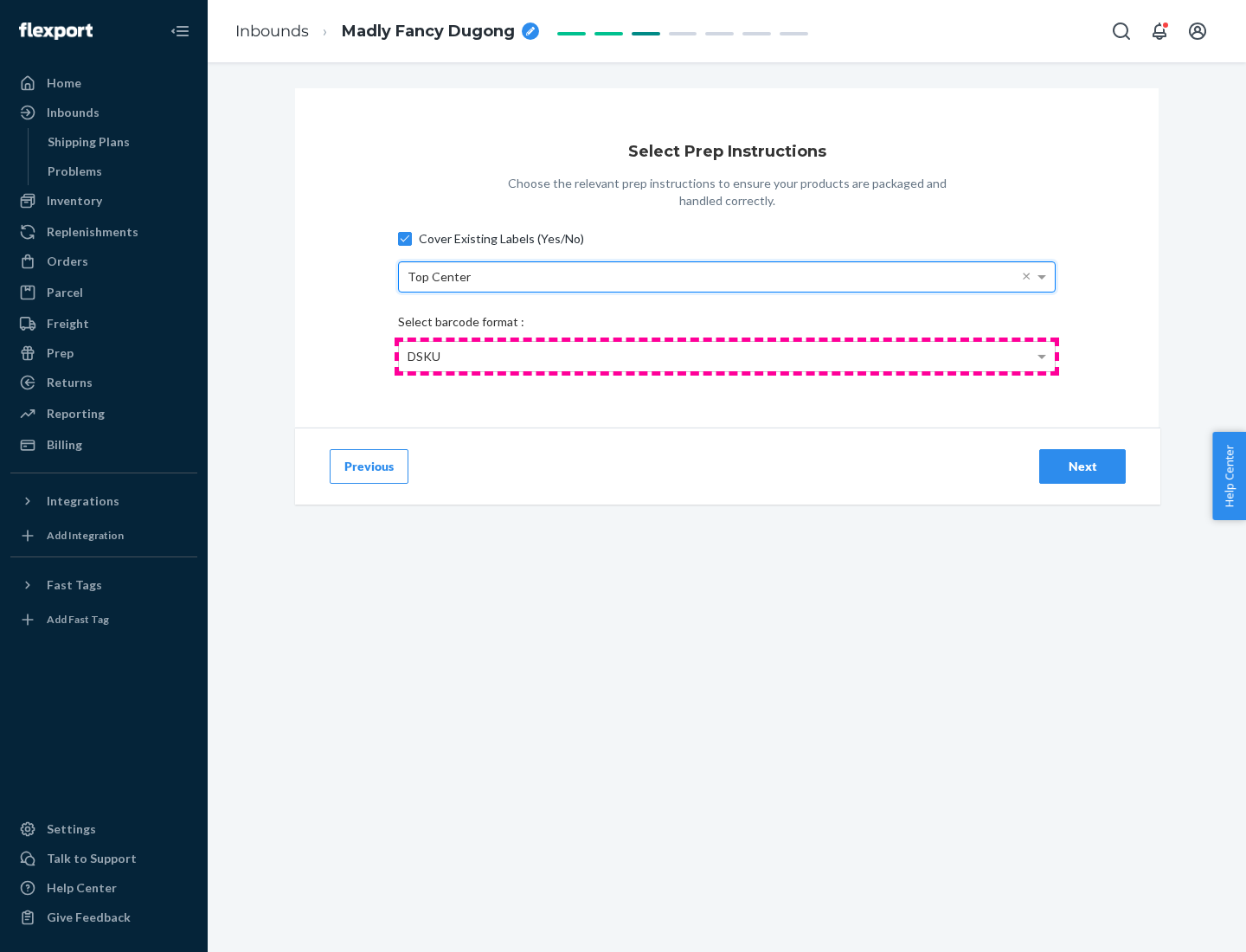
click at [727, 356] on div "DSKU" at bounding box center [726, 356] width 656 height 29
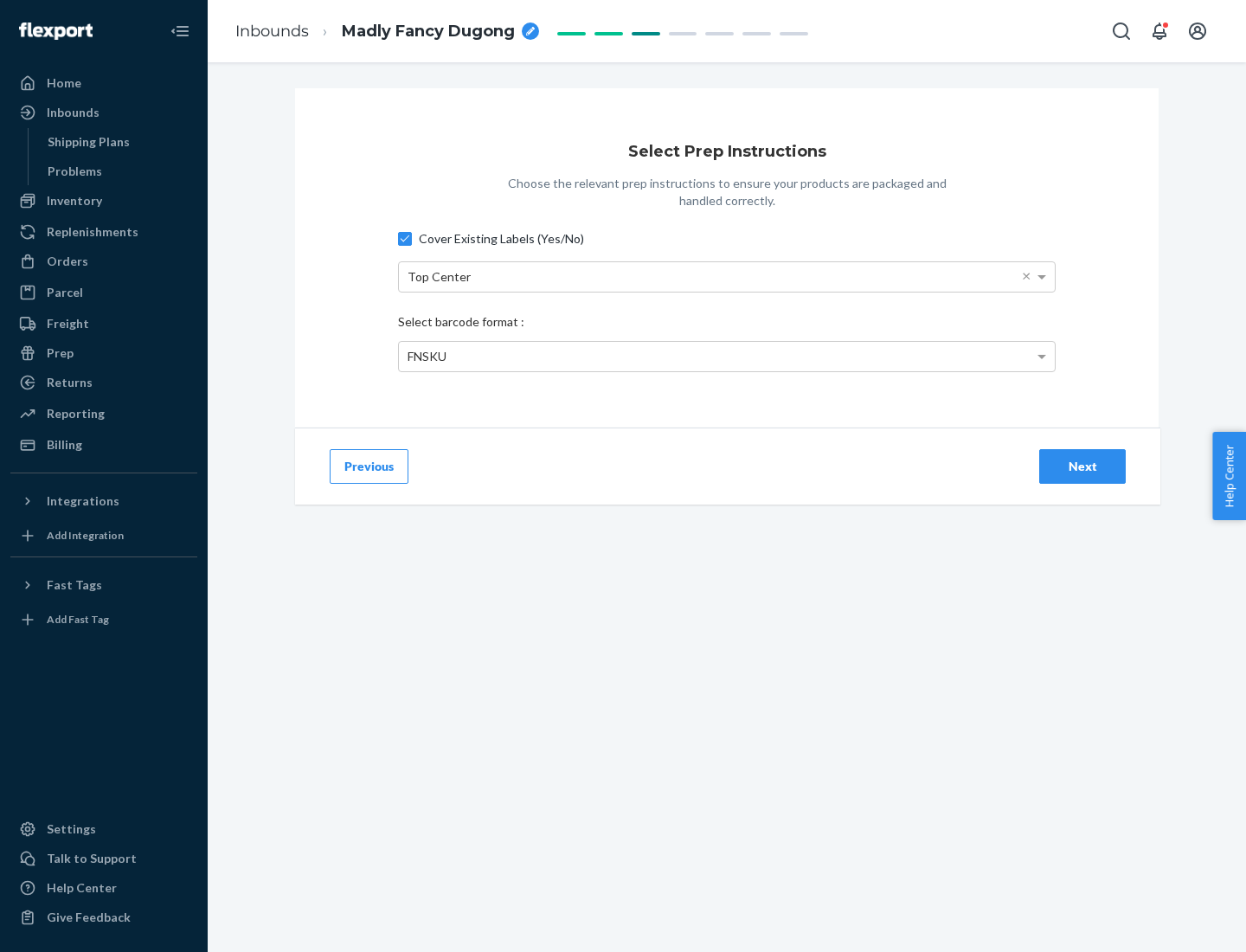
click at [1083, 466] on div "Next" at bounding box center [1083, 466] width 57 height 17
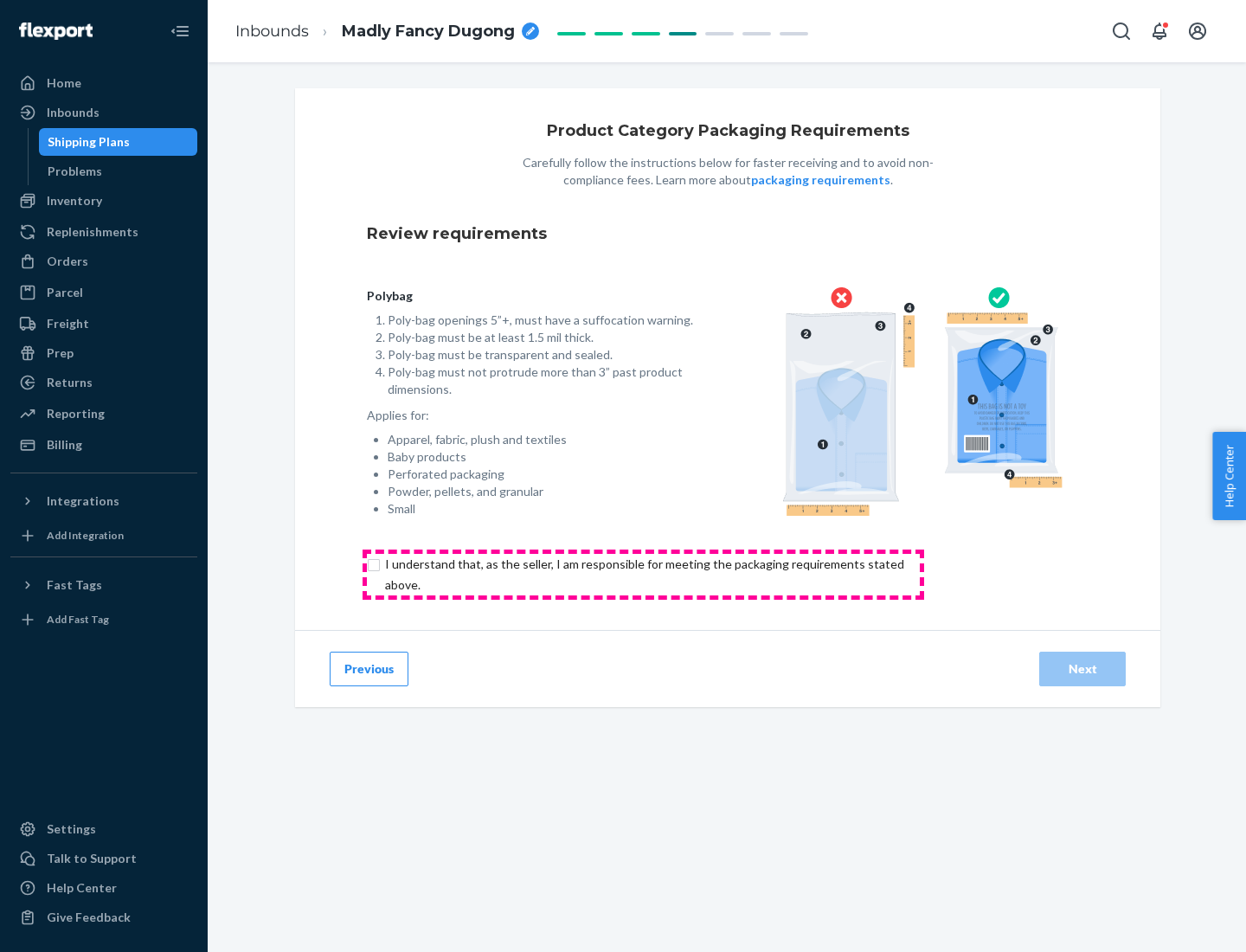
click at [643, 574] on input "checkbox" at bounding box center [655, 575] width 576 height 42
checkbox input "true"
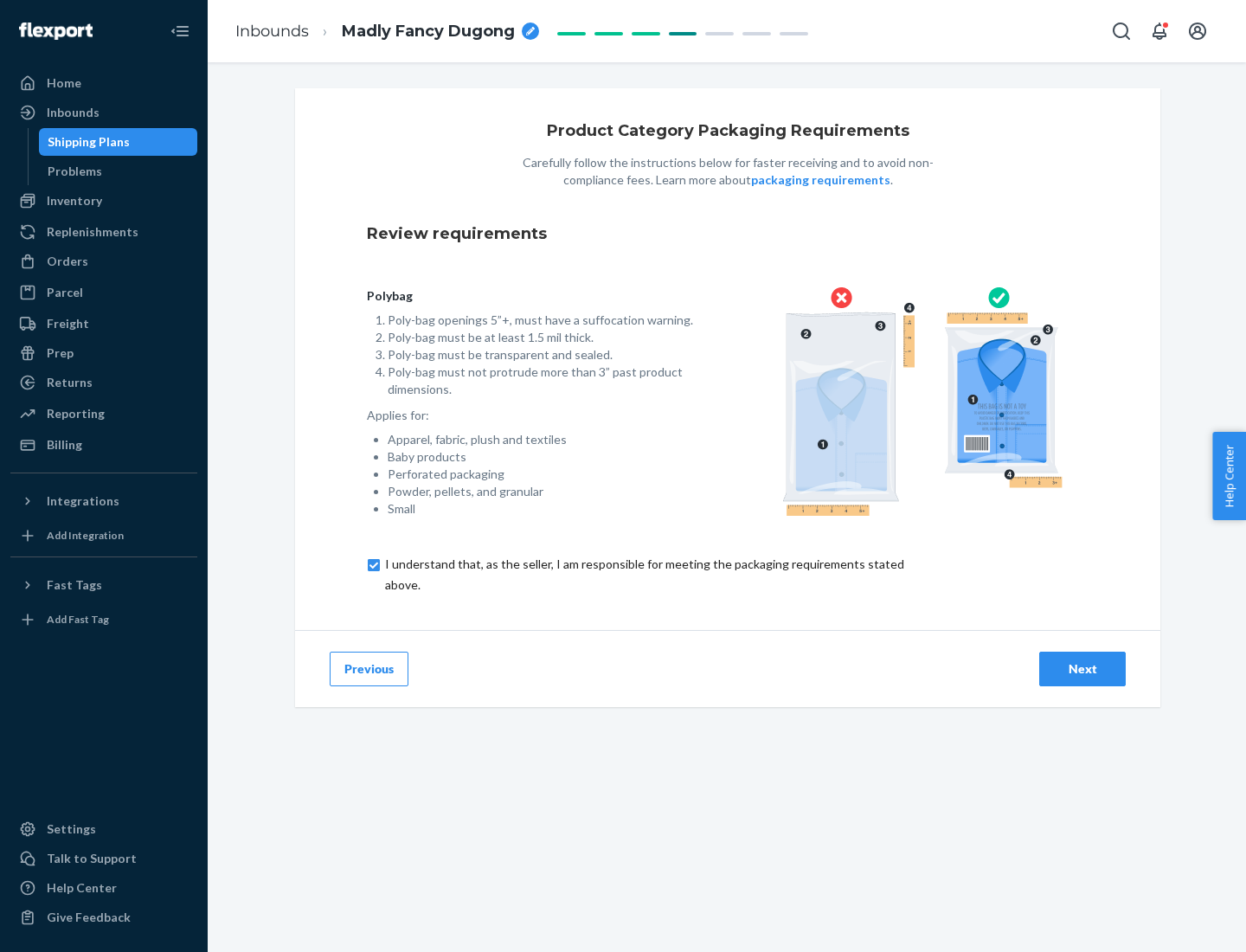
click at [1083, 668] on div "Next" at bounding box center [1083, 669] width 57 height 17
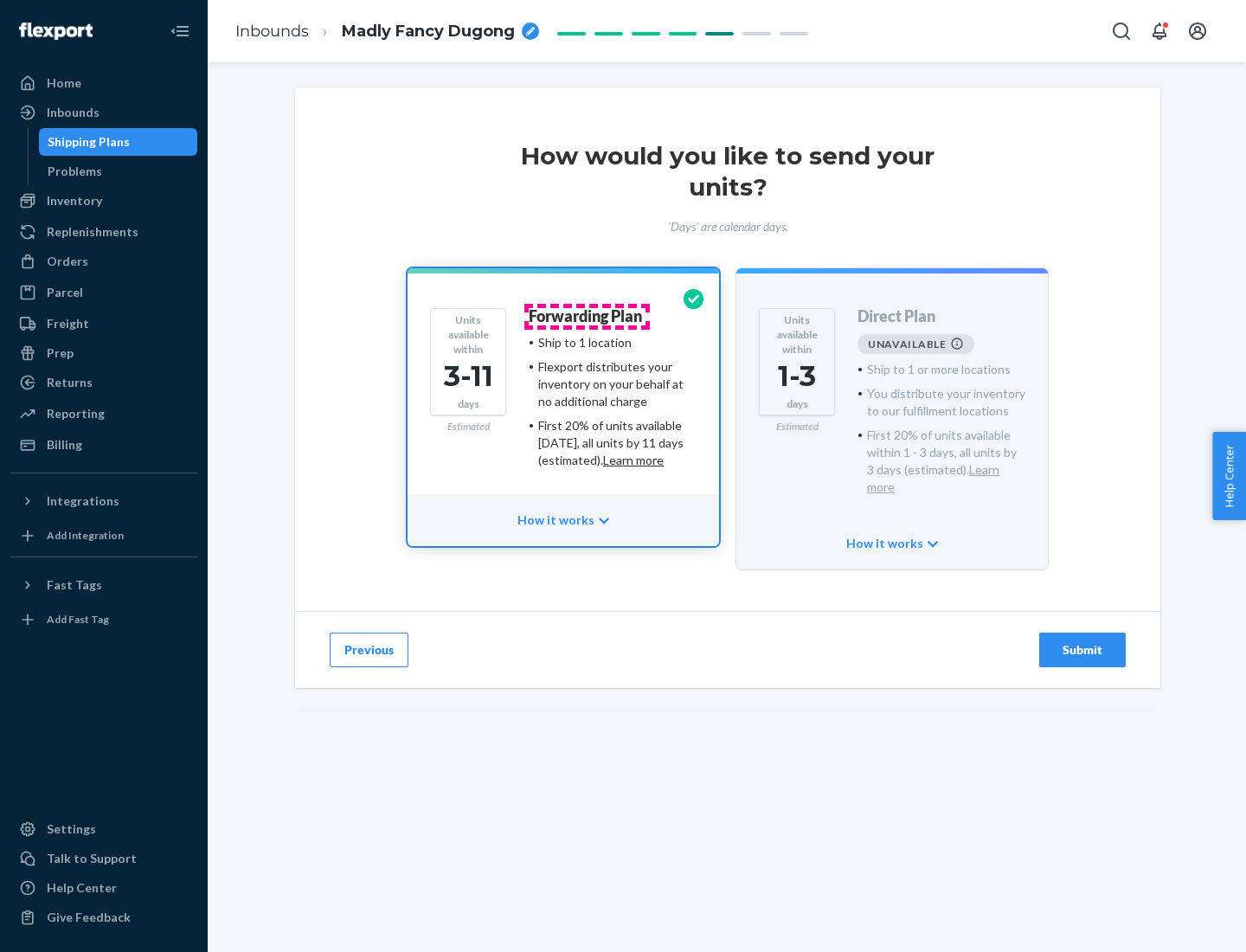
click at [586, 316] on h4 "Forwarding Plan" at bounding box center [585, 317] width 113 height 17
click at [1083, 642] on div "Submit" at bounding box center [1083, 650] width 57 height 17
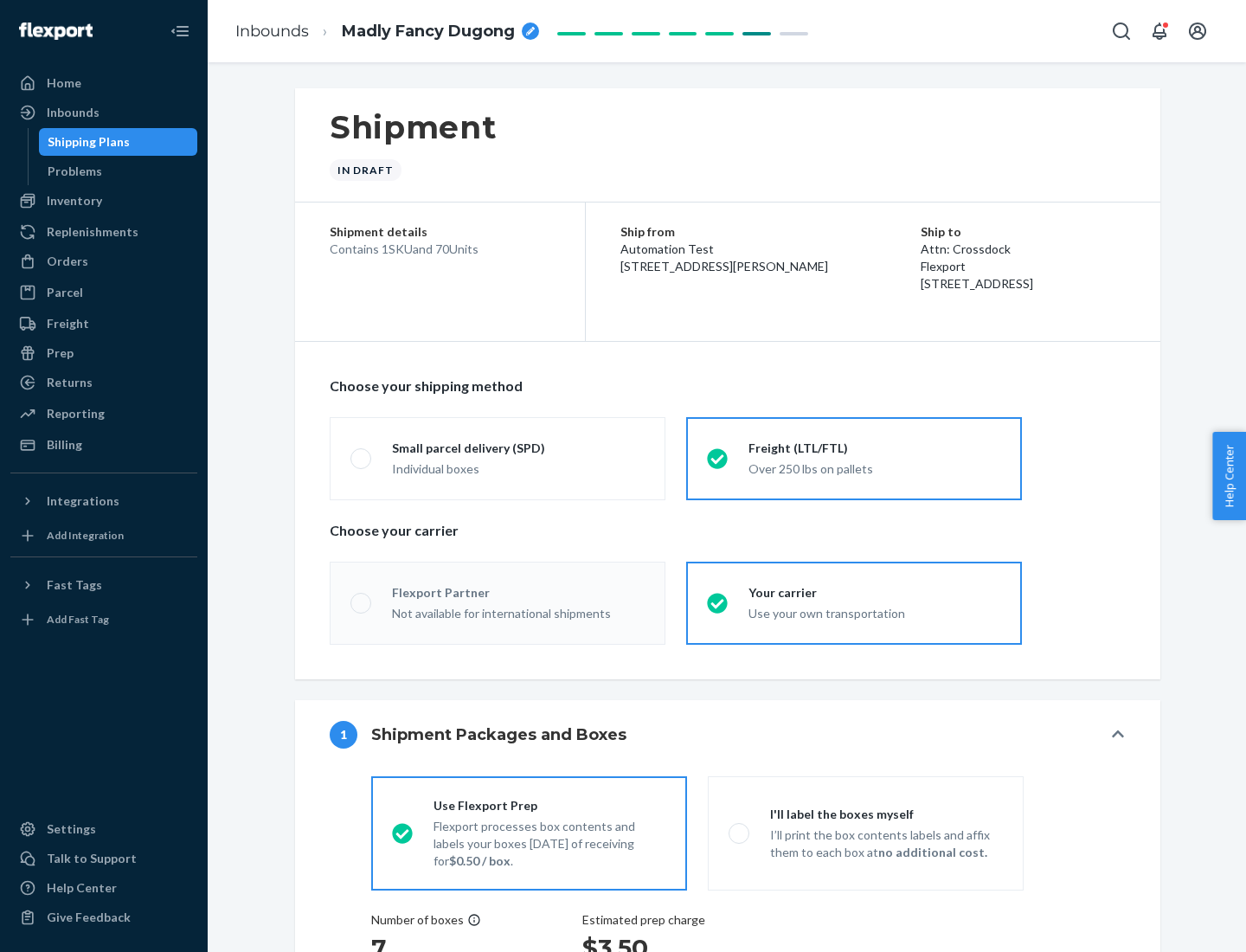
radio input "true"
radio input "false"
radio input "true"
radio input "false"
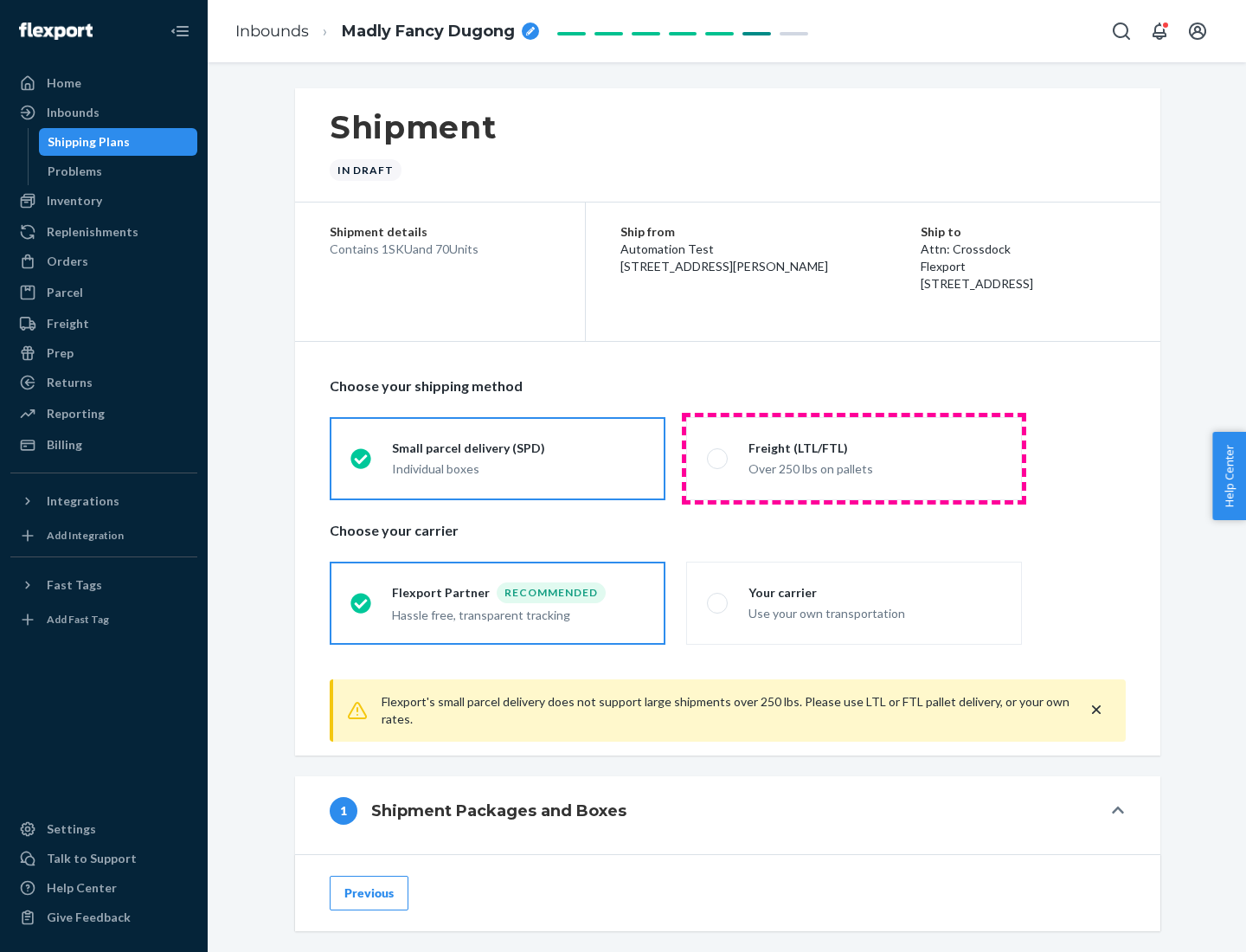
click at [854, 457] on div "Over 250 lbs on pallets" at bounding box center [875, 468] width 252 height 21
click at [718, 457] on input "Freight (LTL/FTL) Over 250 lbs on pallets" at bounding box center [713, 458] width 11 height 11
radio input "true"
radio input "false"
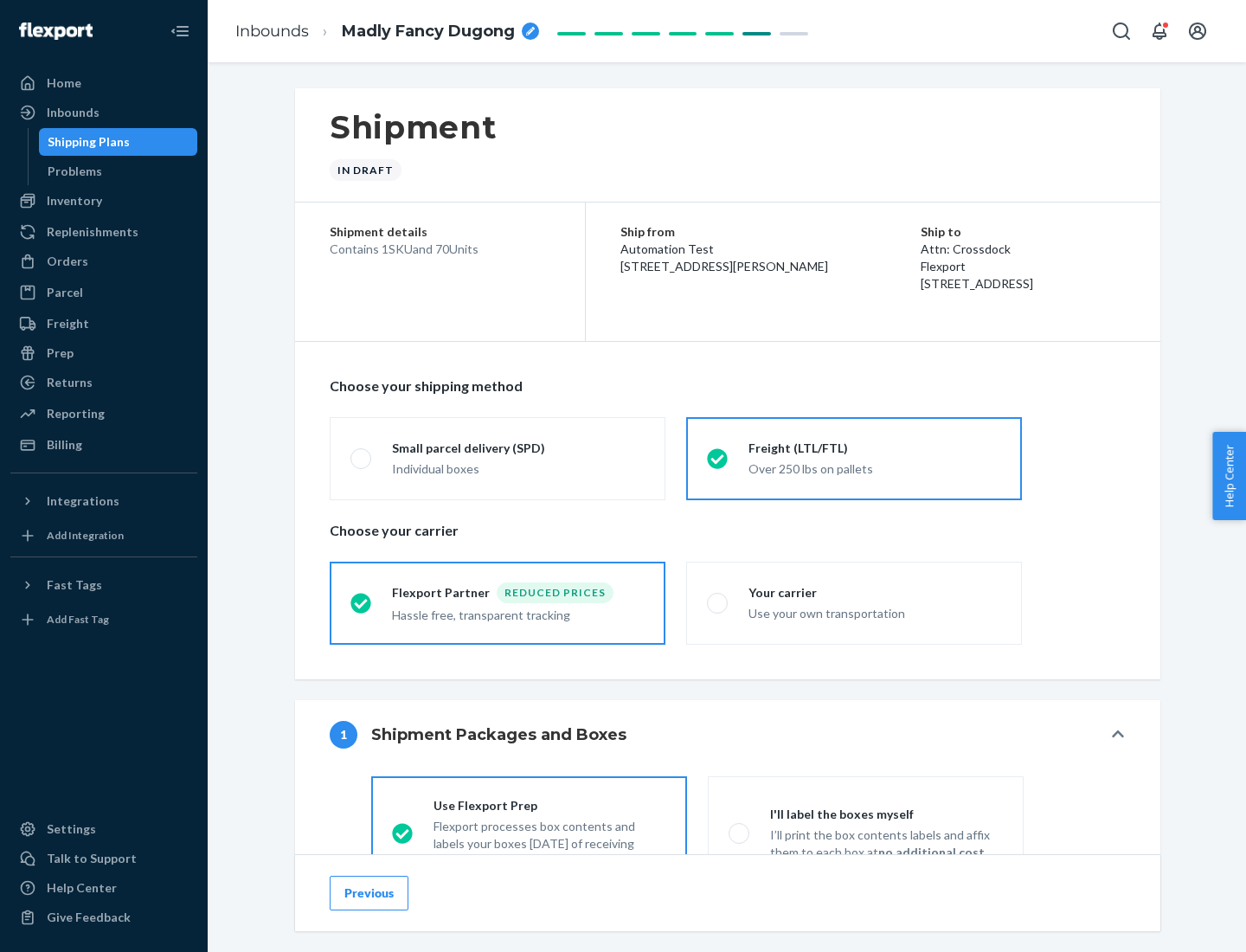
scroll to position [96, 0]
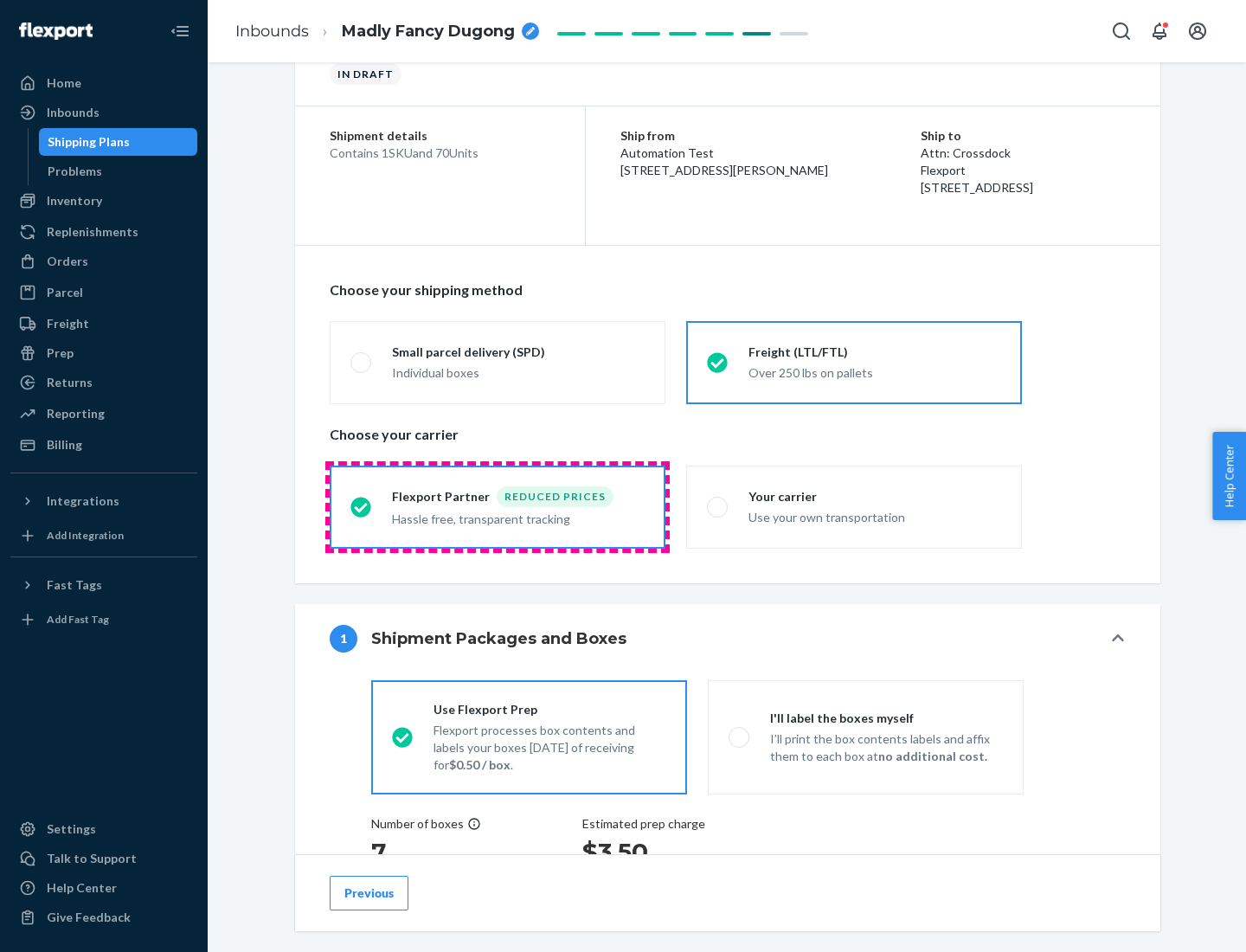
click at [497, 507] on div "Hassle free, transparent tracking" at bounding box center [518, 517] width 252 height 21
click at [362, 507] on input "Flexport Partner Reduced prices Hassle free, transparent tracking" at bounding box center [356, 507] width 11 height 11
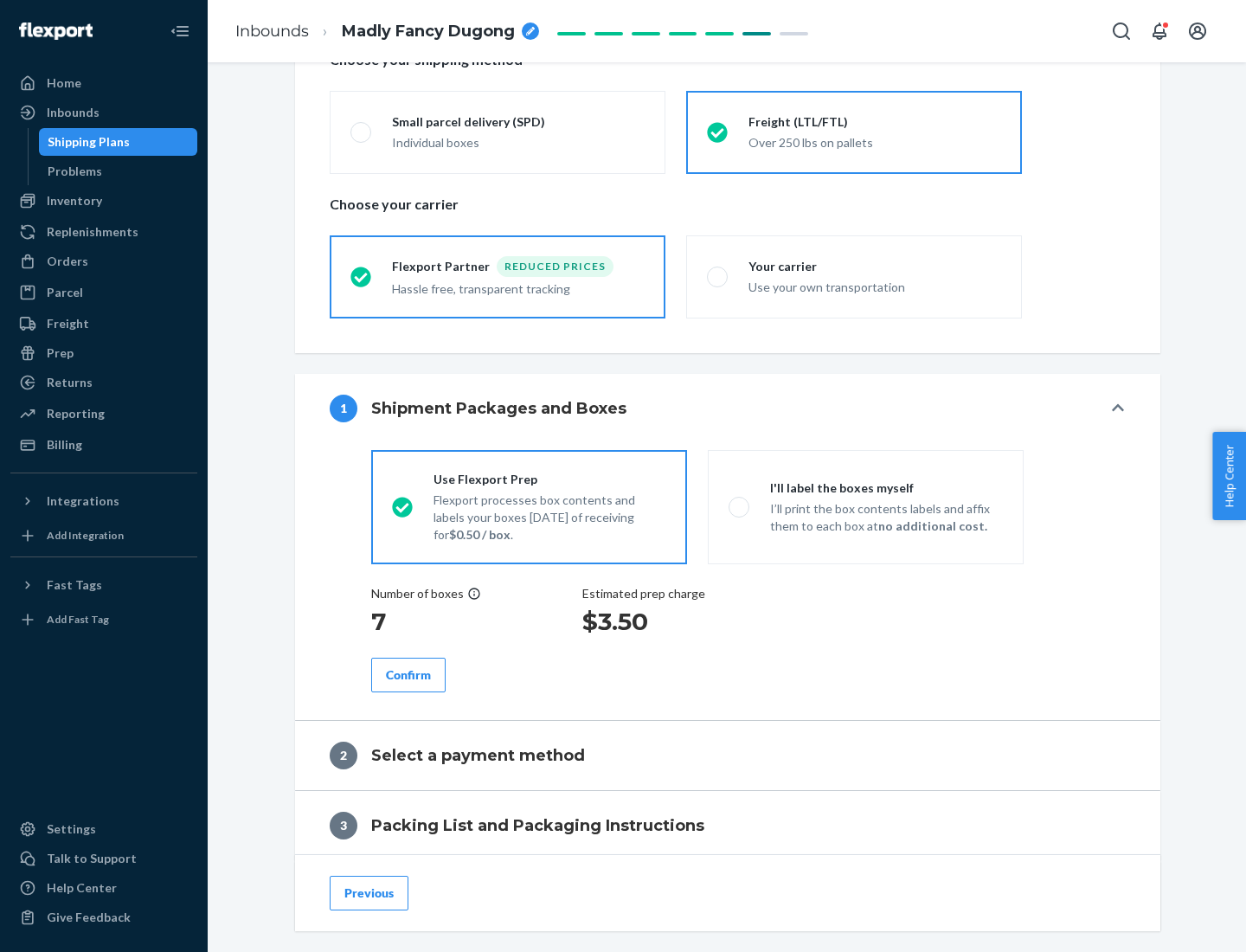
click at [865, 507] on p "I’ll print the box contents labels and affix them to each box at no additional …" at bounding box center [886, 517] width 232 height 34
click at [740, 507] on input "I'll label the boxes myself I’ll print the box contents labels and affix them t…" at bounding box center [735, 507] width 11 height 11
radio input "true"
radio input "false"
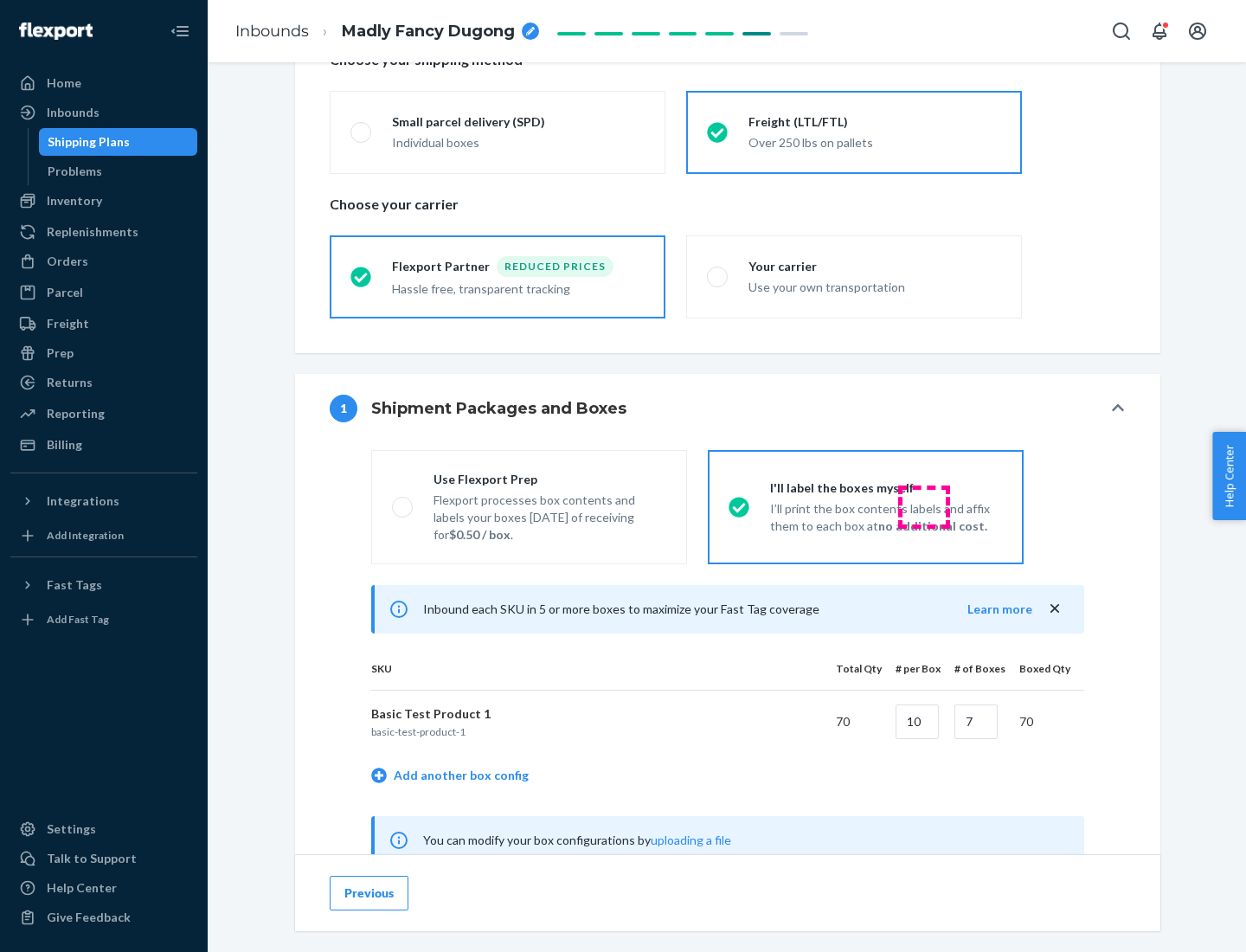
scroll to position [541, 0]
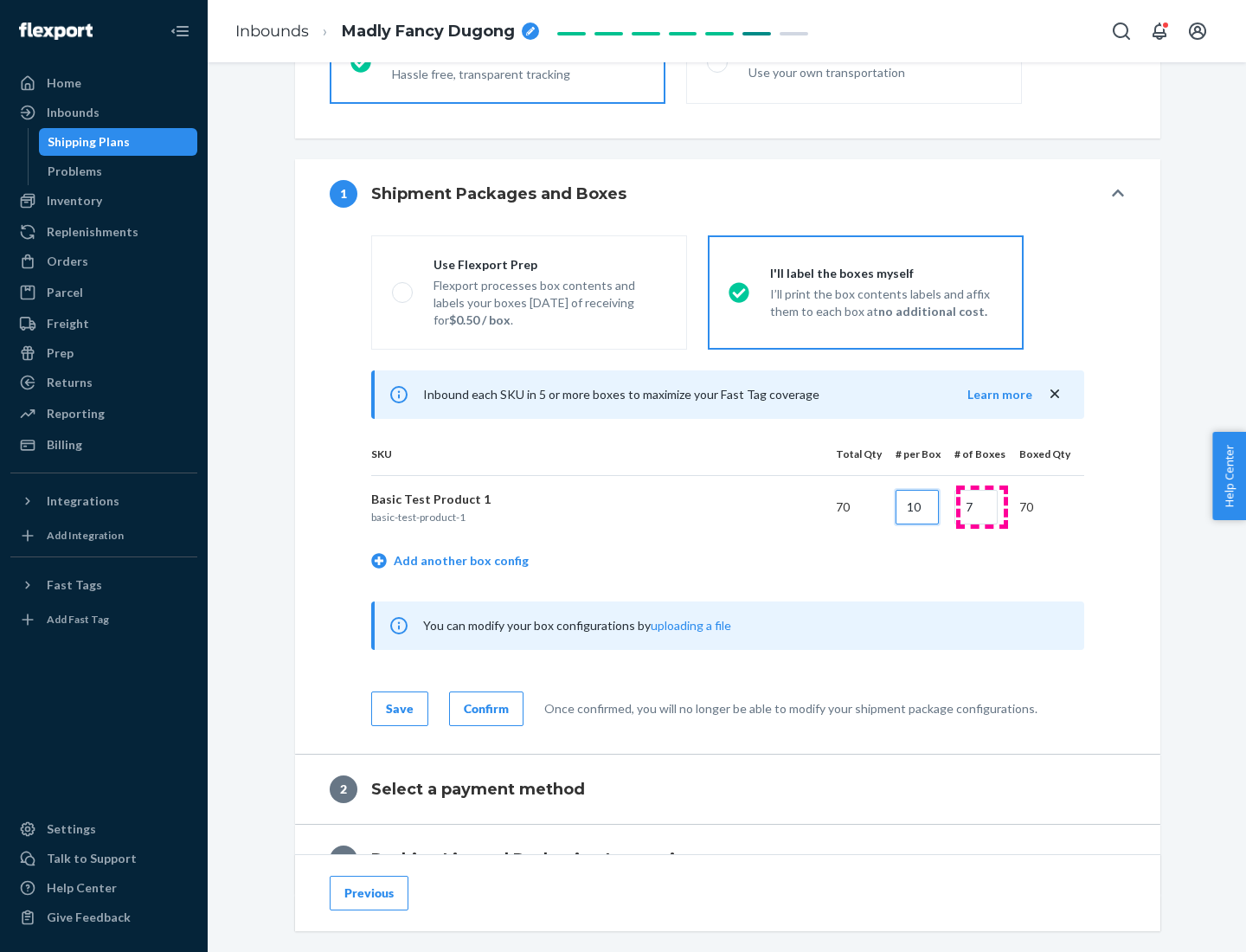
type input "10"
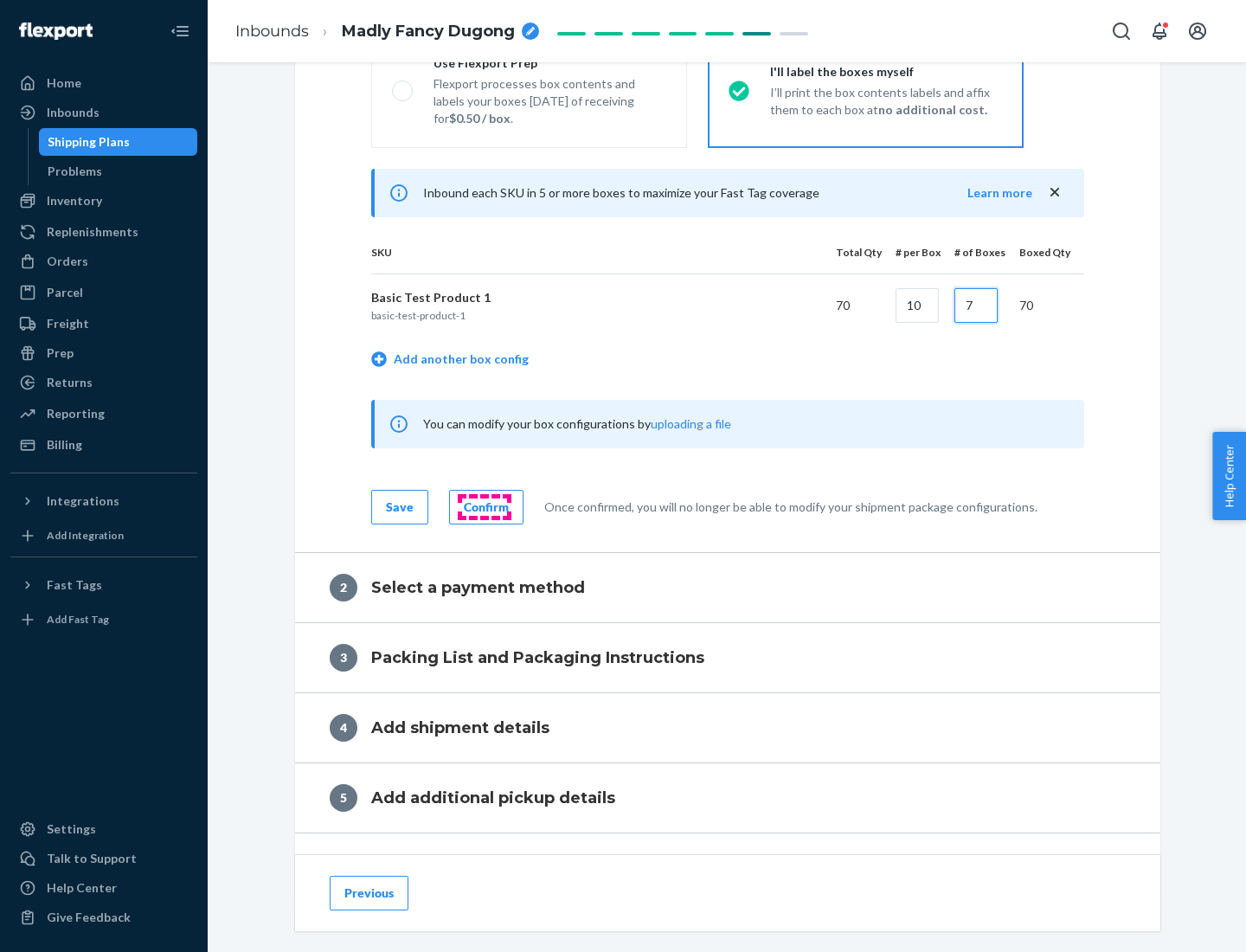
type input "7"
click at [484, 507] on div "Confirm" at bounding box center [486, 507] width 45 height 17
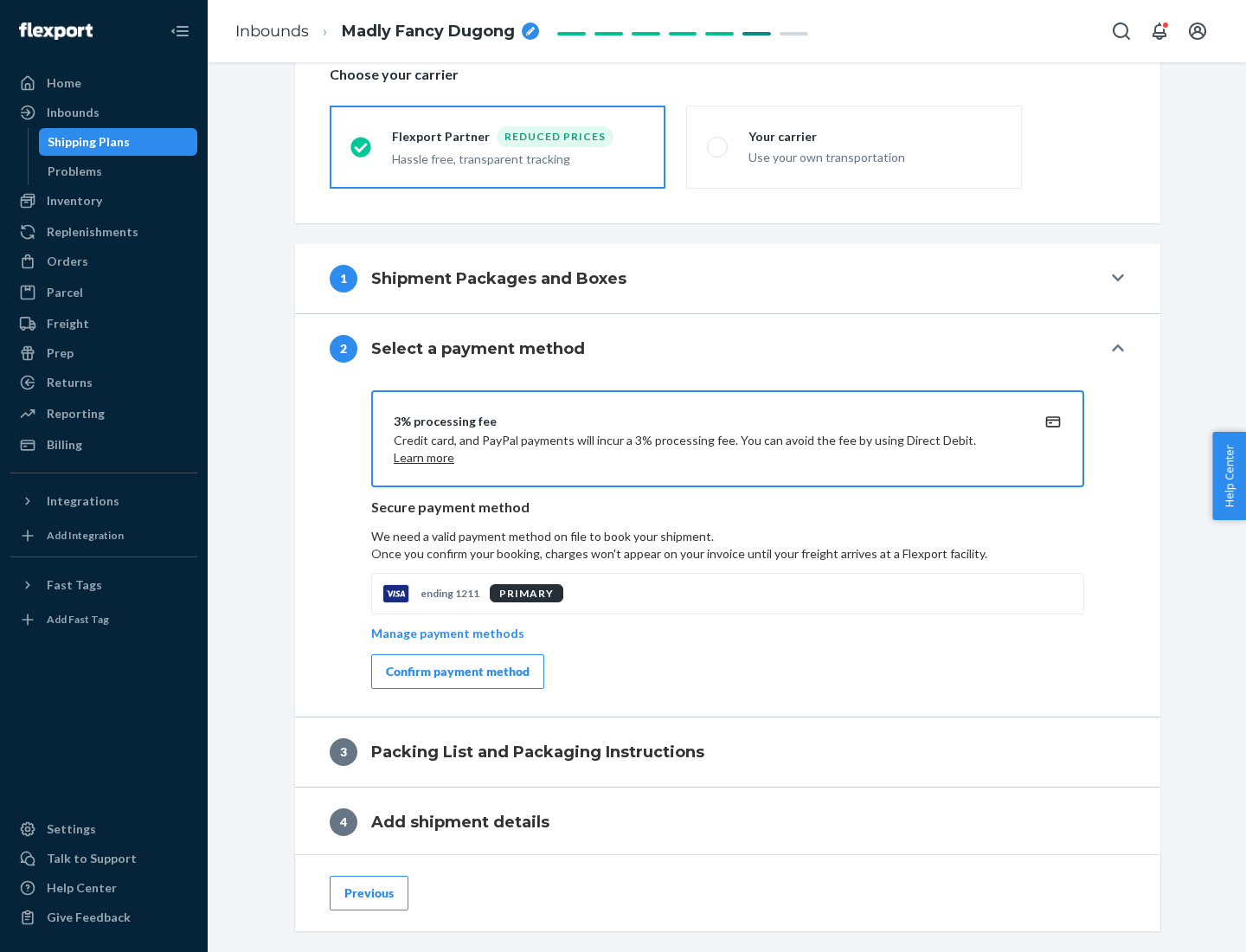
scroll to position [621, 0]
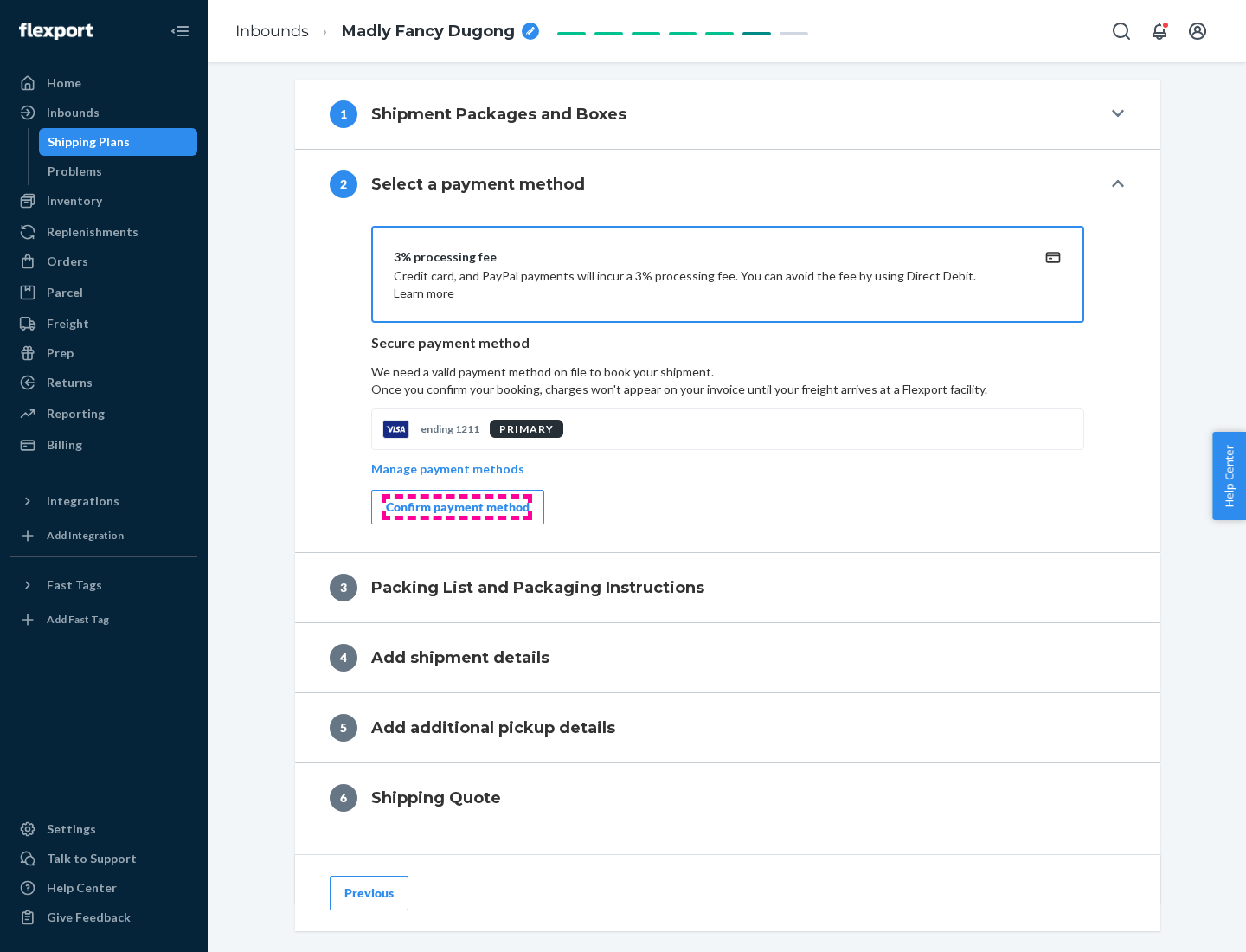
click at [456, 507] on div "Confirm payment method" at bounding box center [457, 507] width 143 height 17
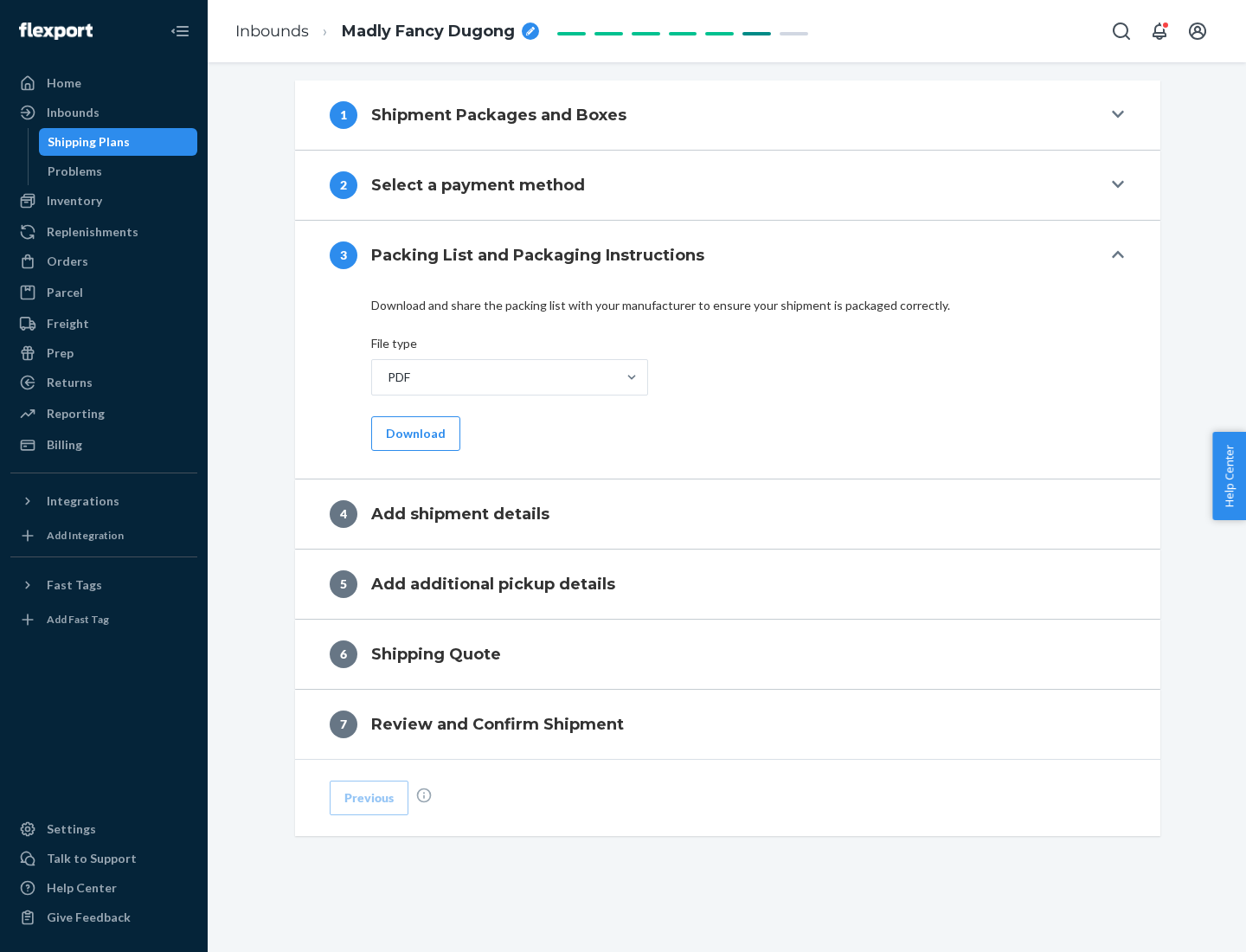
scroll to position [547, 0]
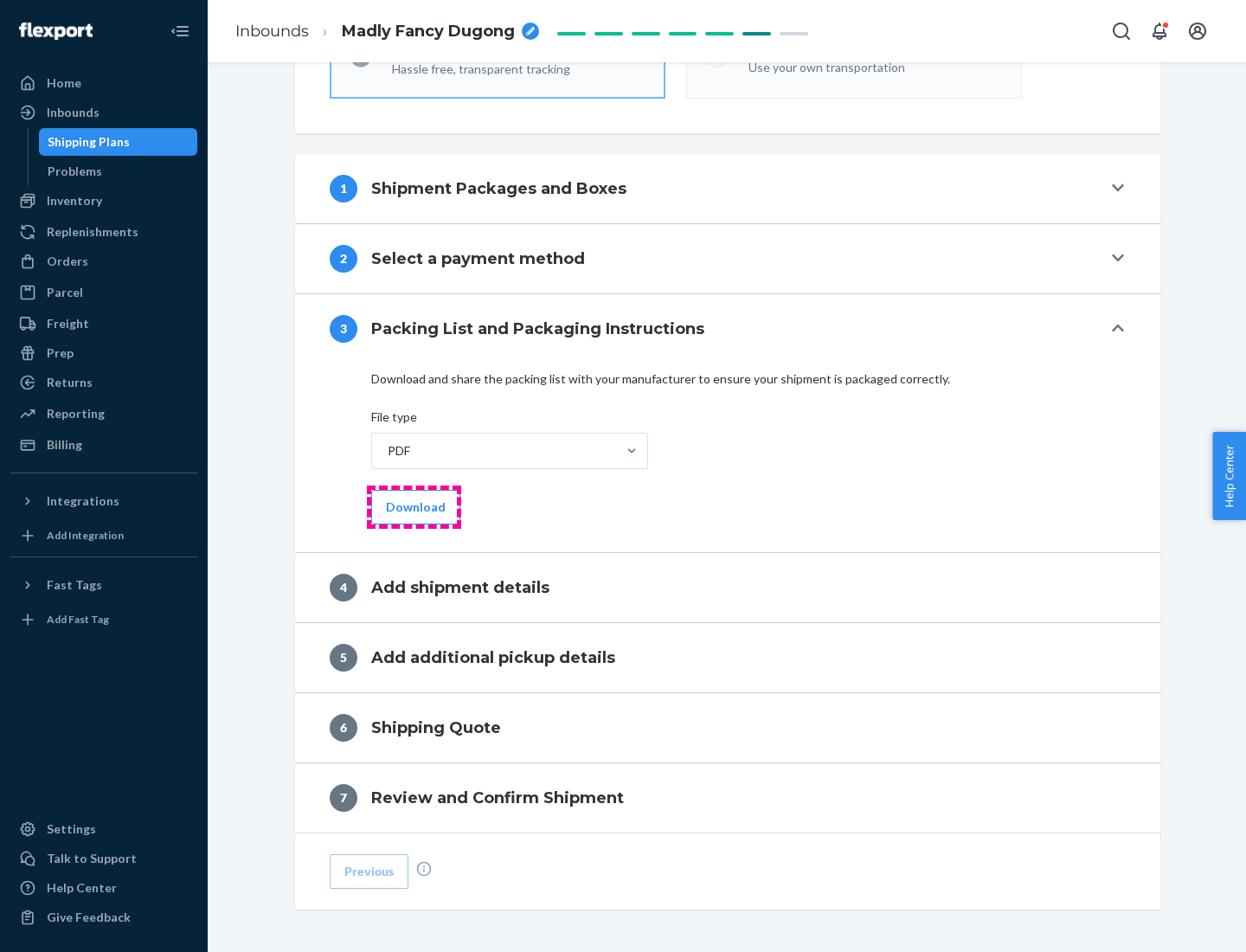
click at [414, 507] on button "Download" at bounding box center [416, 507] width 89 height 34
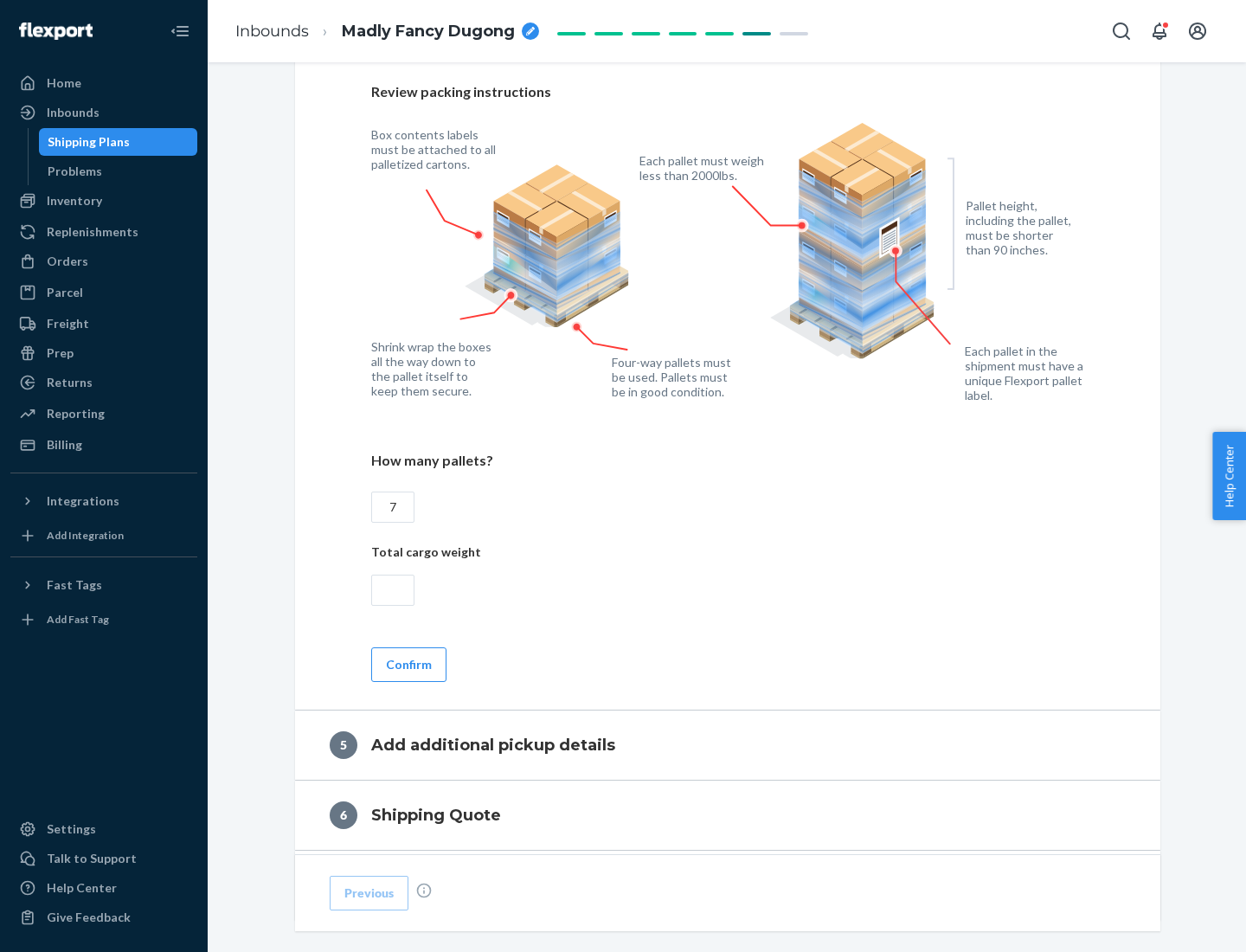
scroll to position [1124, 0]
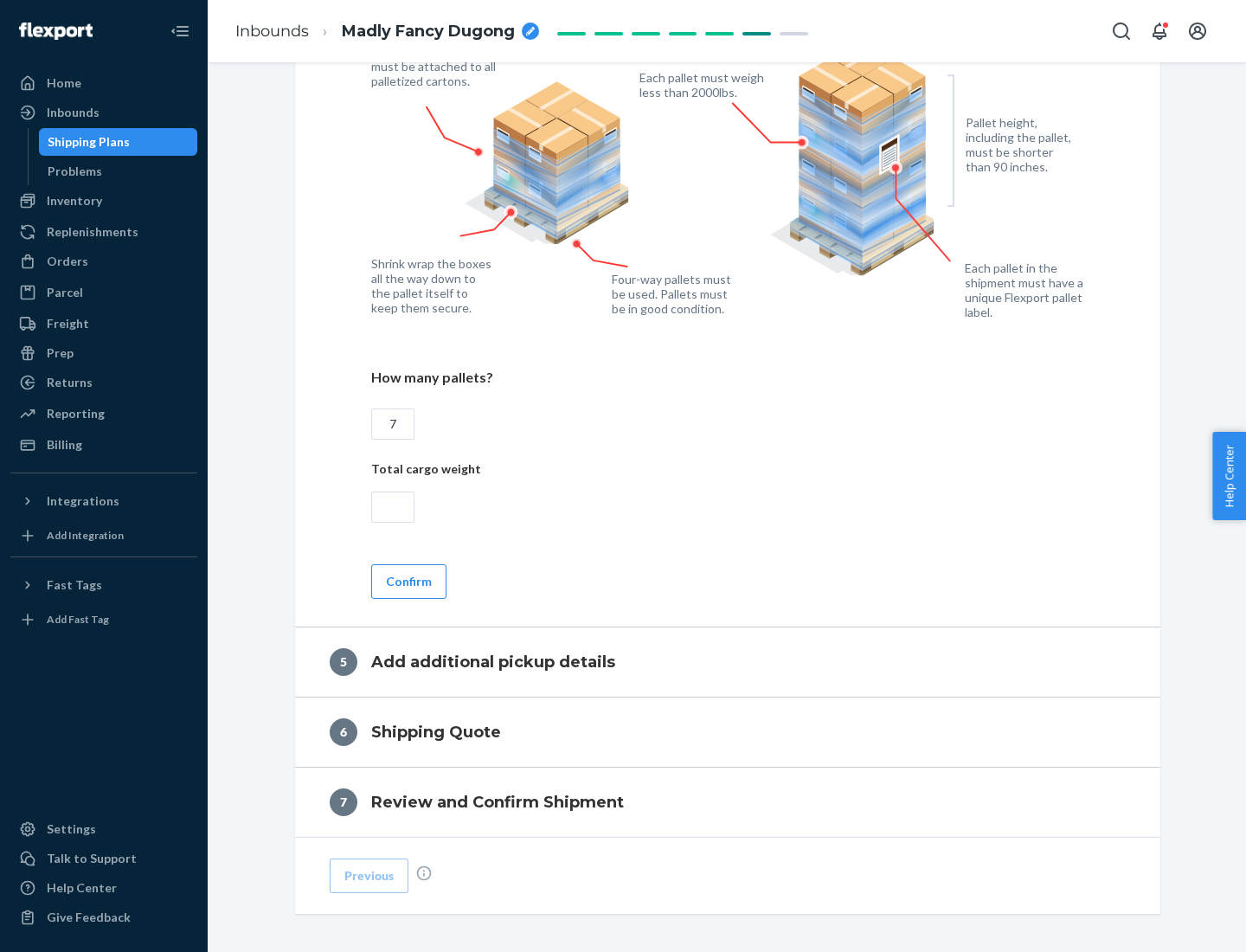
type input "7"
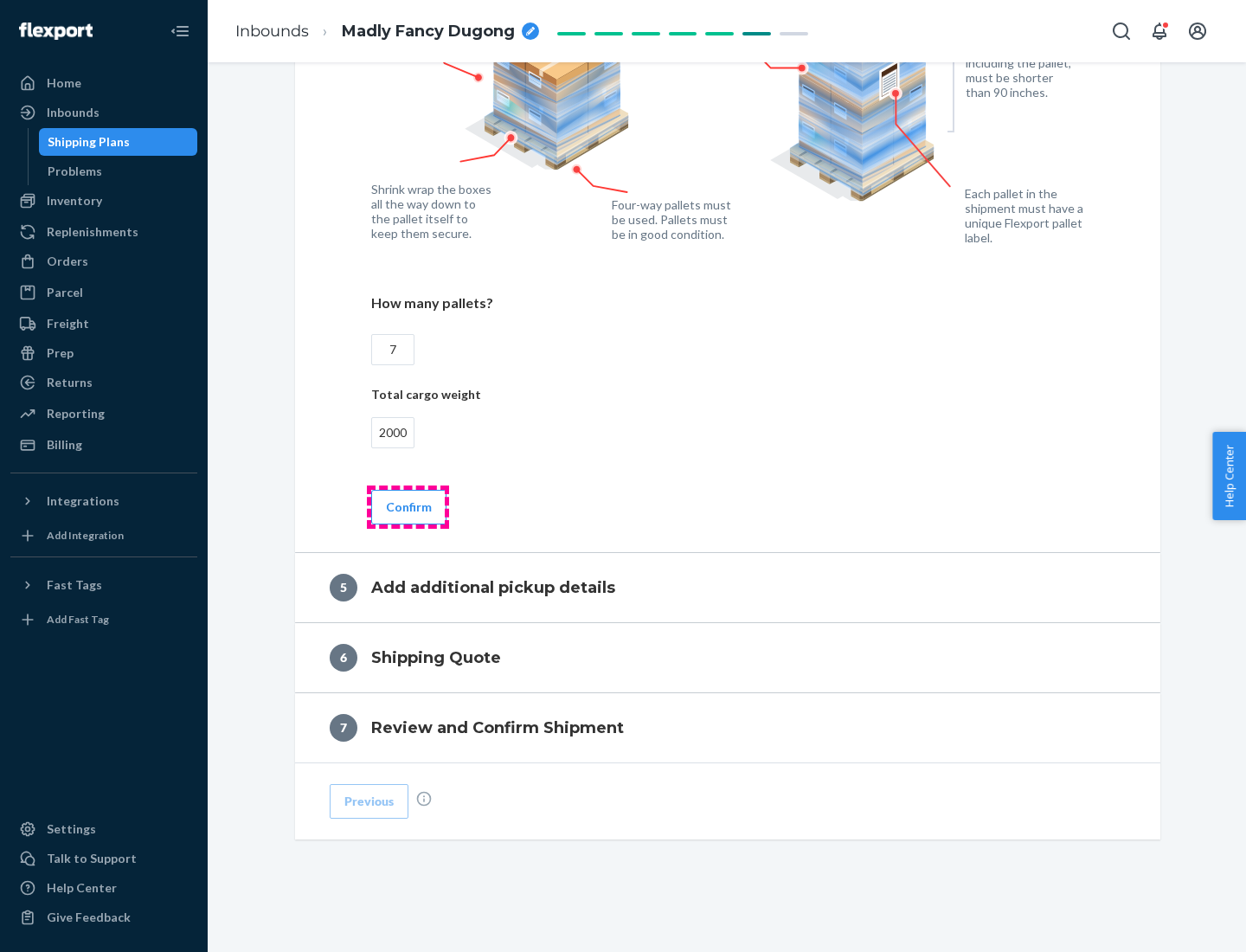
type input "2000"
click at [408, 507] on button "Confirm" at bounding box center [408, 507] width 75 height 34
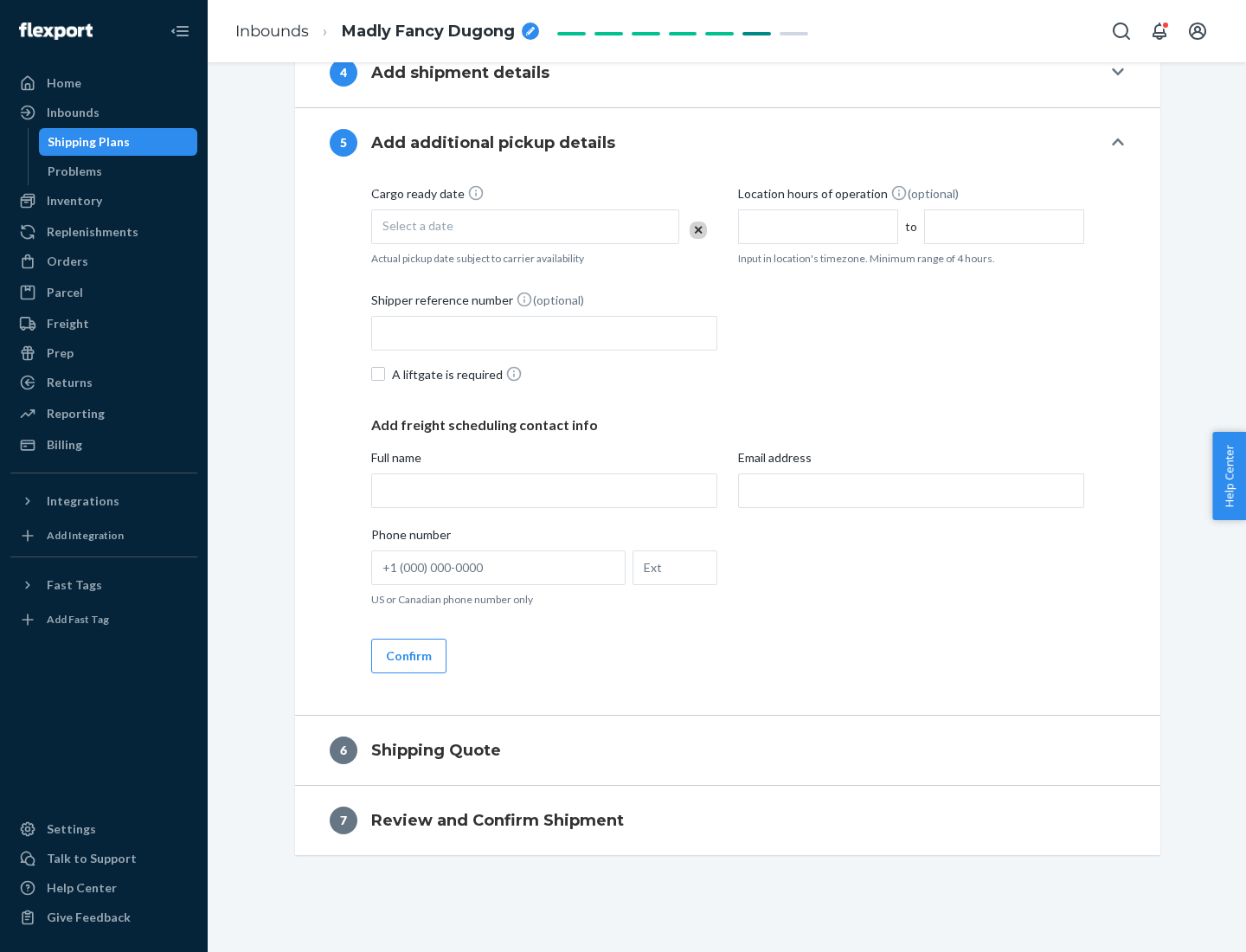
scroll to position [592, 0]
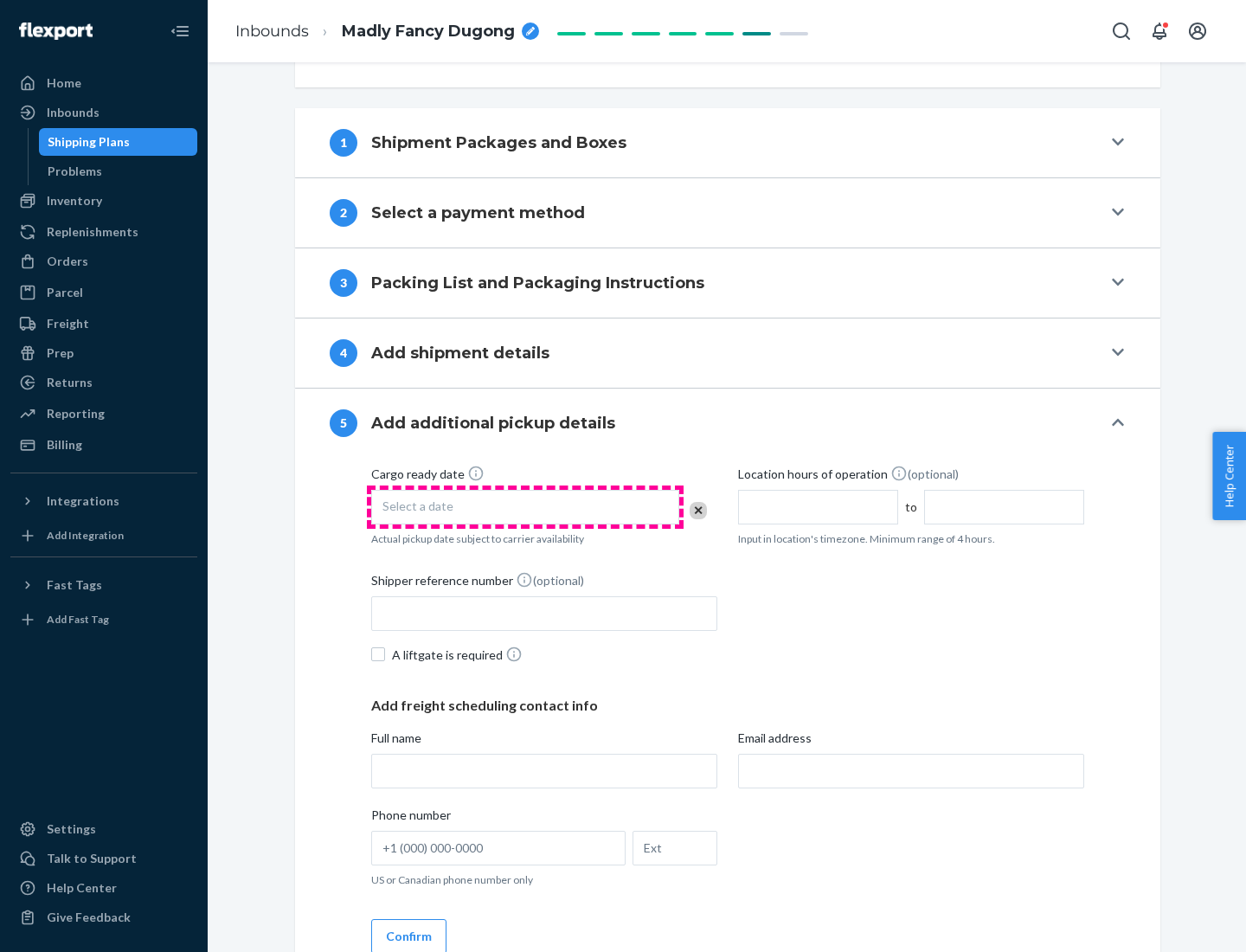
click at [526, 507] on div "Select a date" at bounding box center [525, 507] width 308 height 34
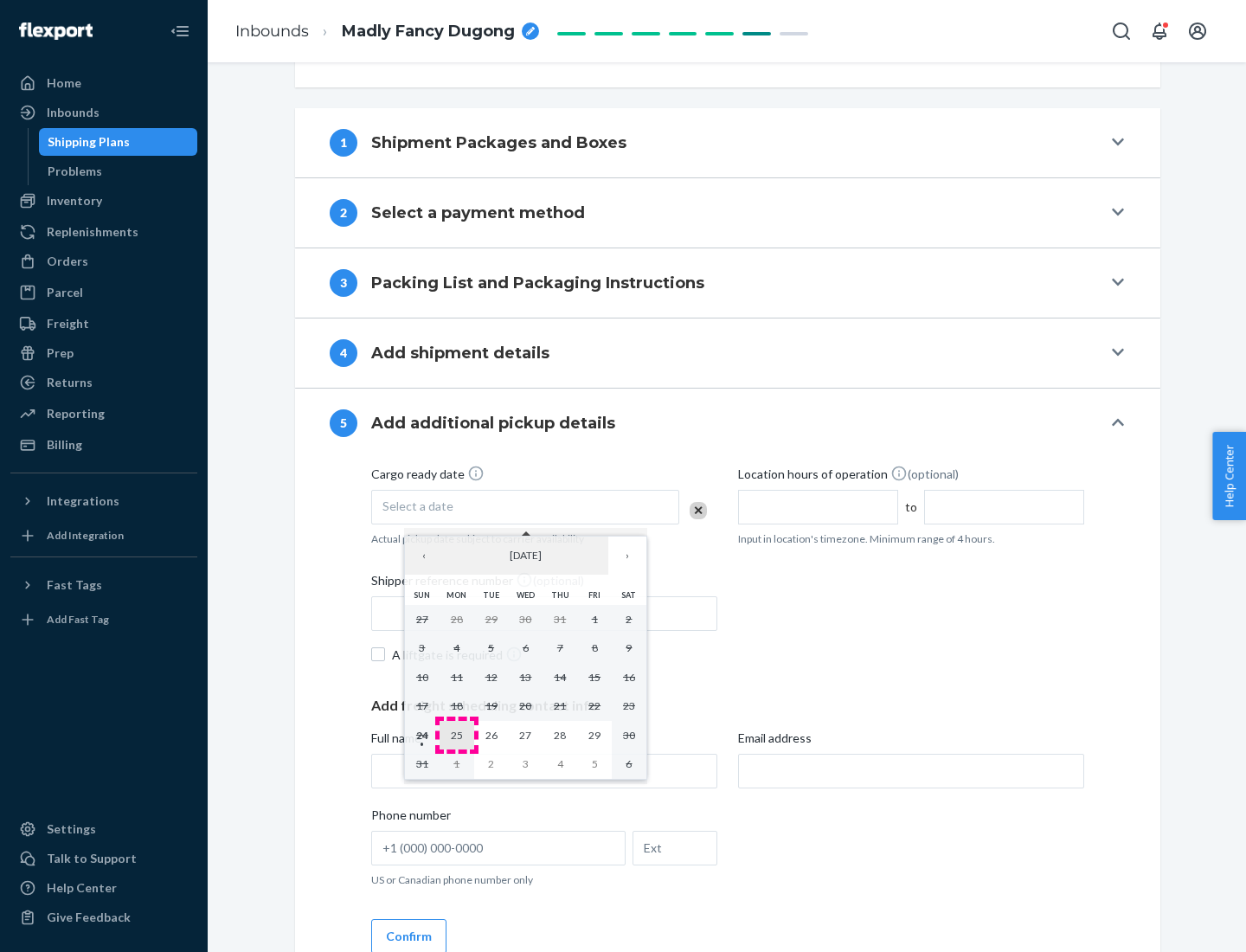
click at [456, 735] on abbr "25" at bounding box center [456, 736] width 12 height 13
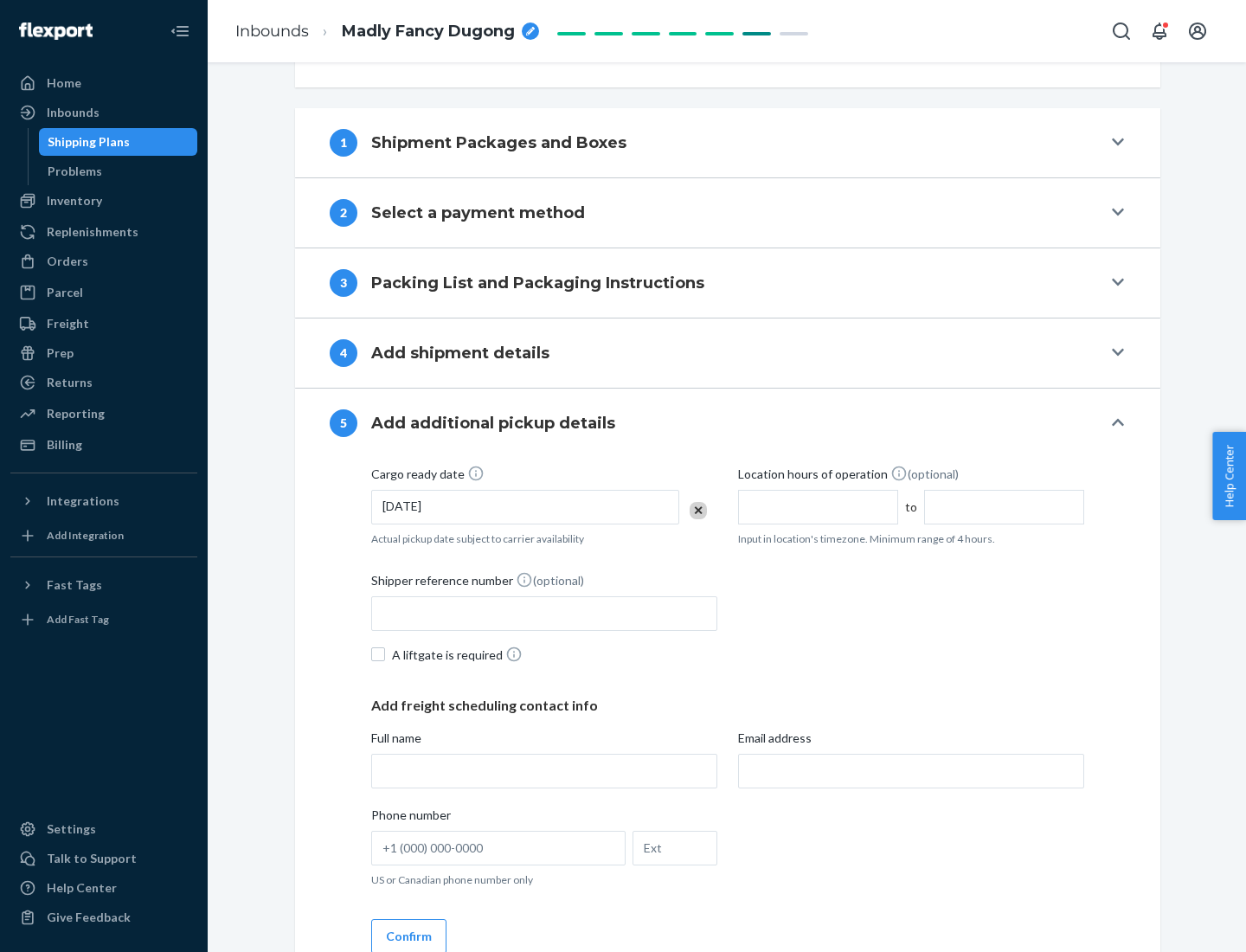
scroll to position [856, 0]
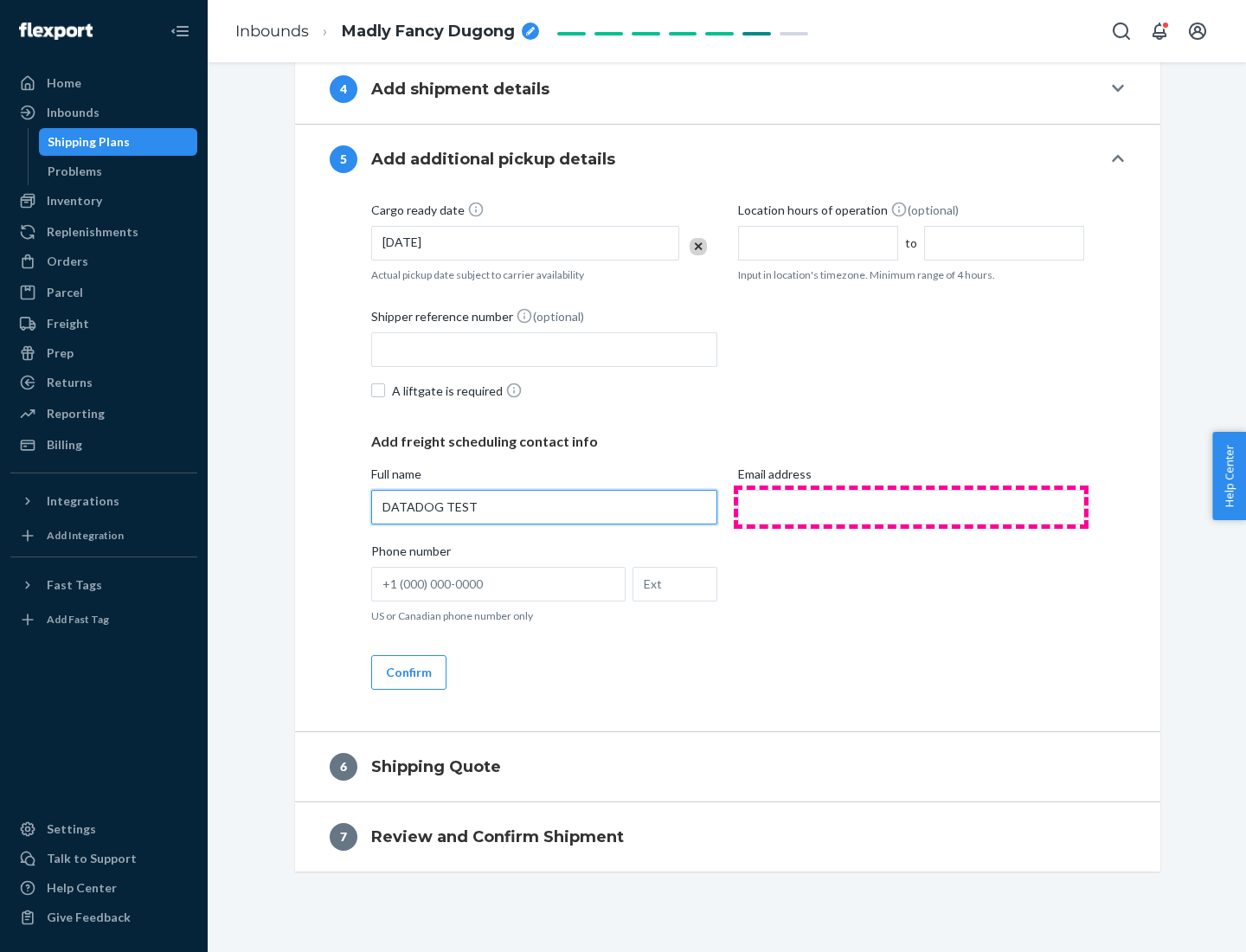
type input "DATADOG TEST"
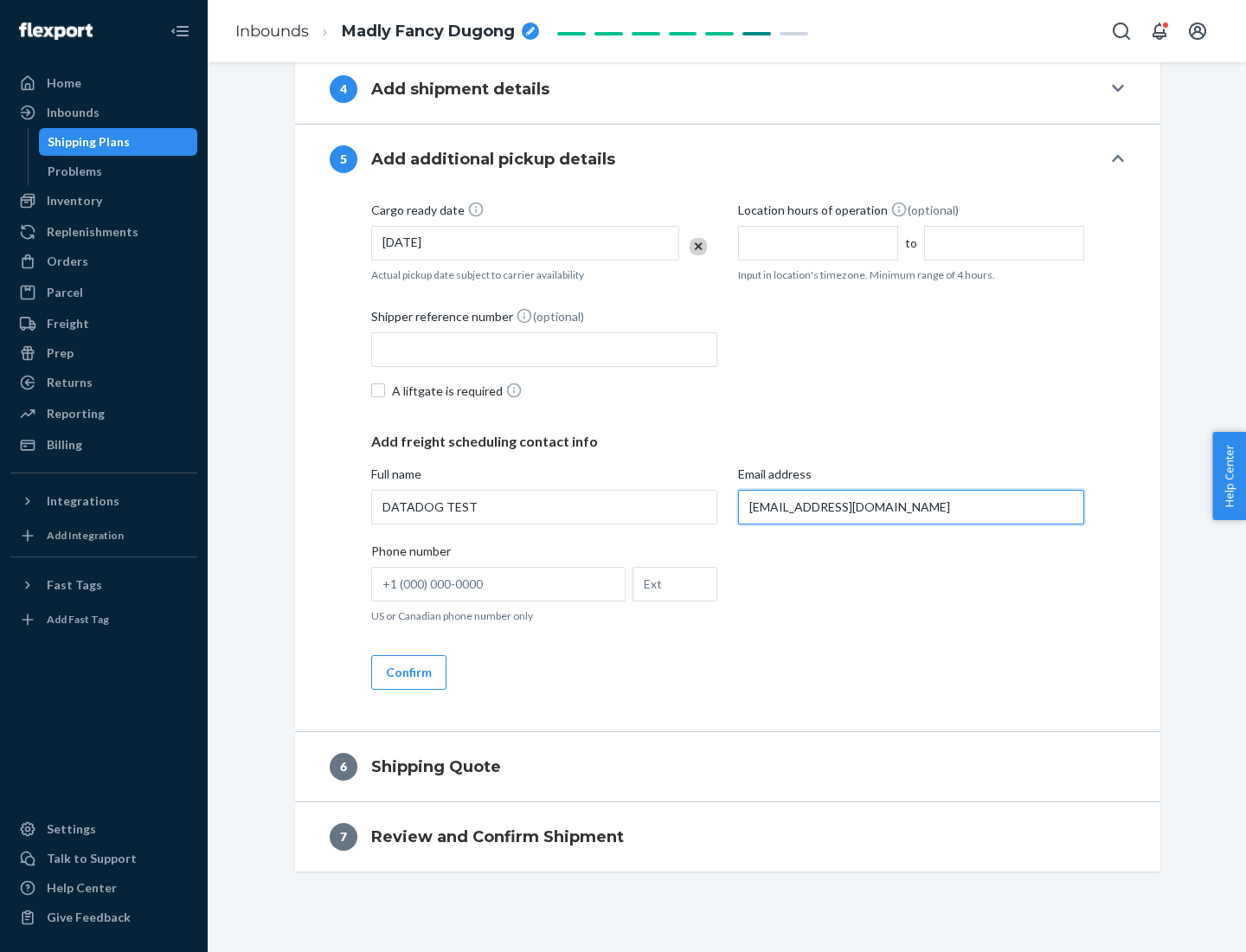
scroll to position [872, 0]
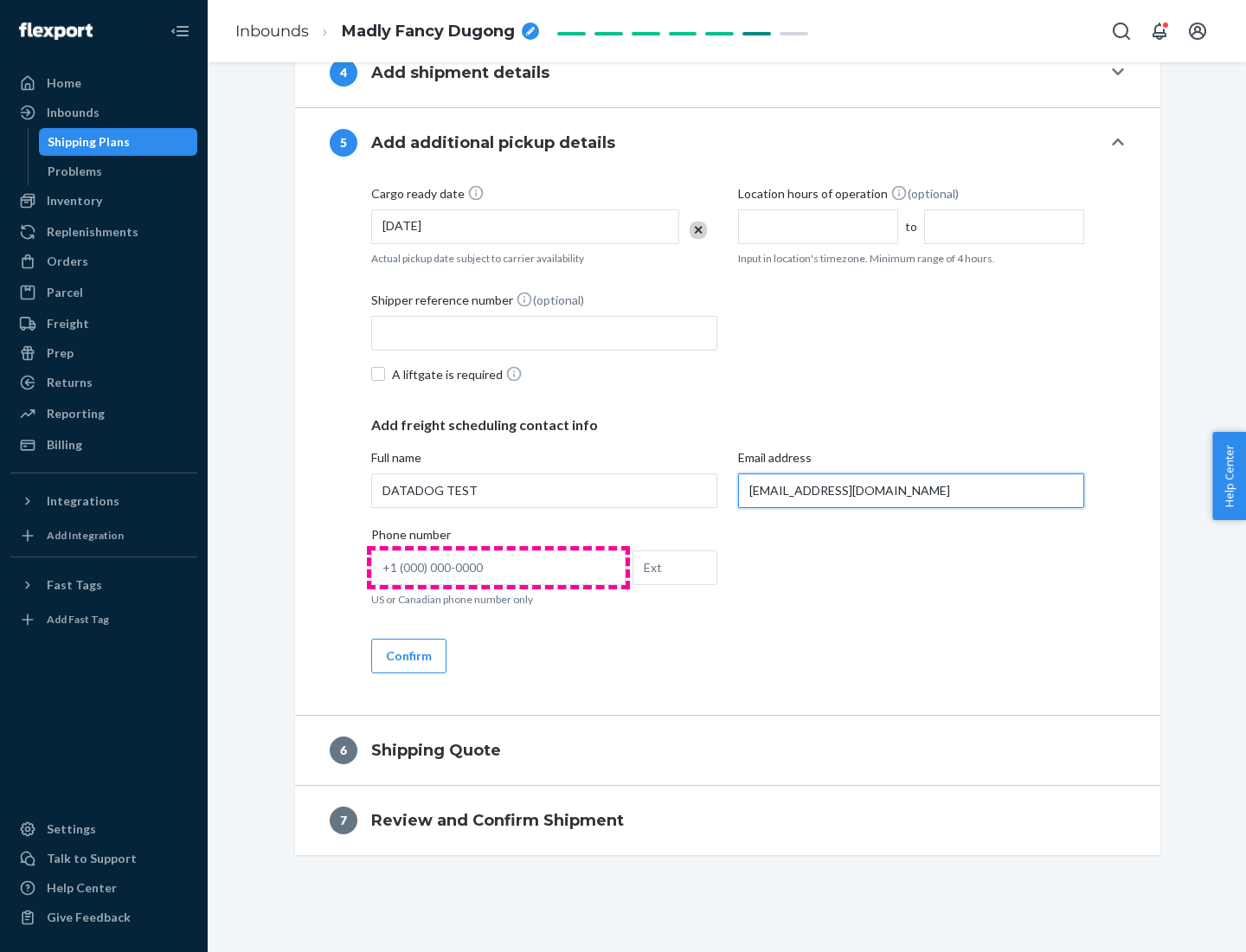
type input "[EMAIL_ADDRESS][DOMAIN_NAME]"
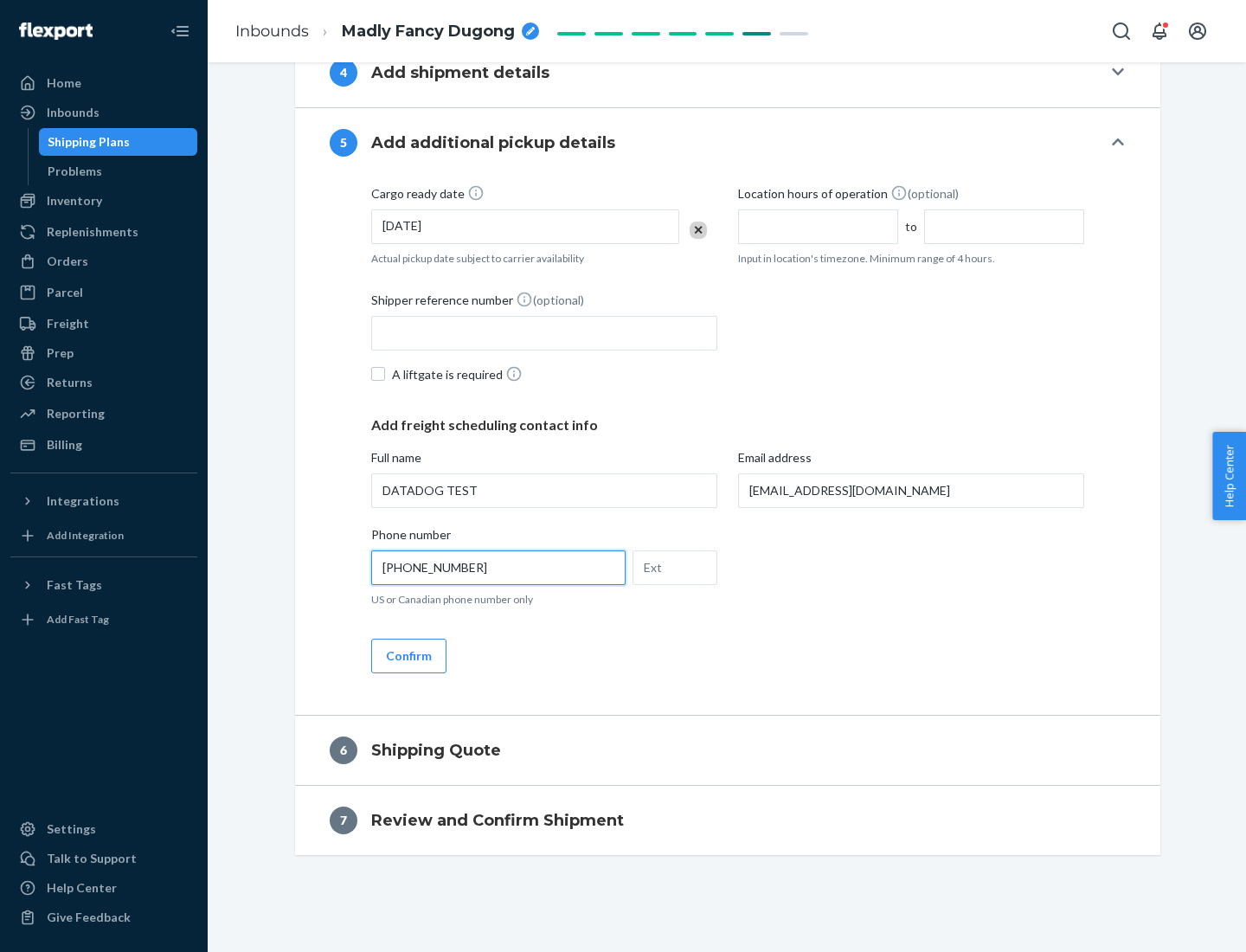
type input "[PHONE_NUMBER]"
click at [408, 655] on button "Confirm" at bounding box center [408, 656] width 75 height 34
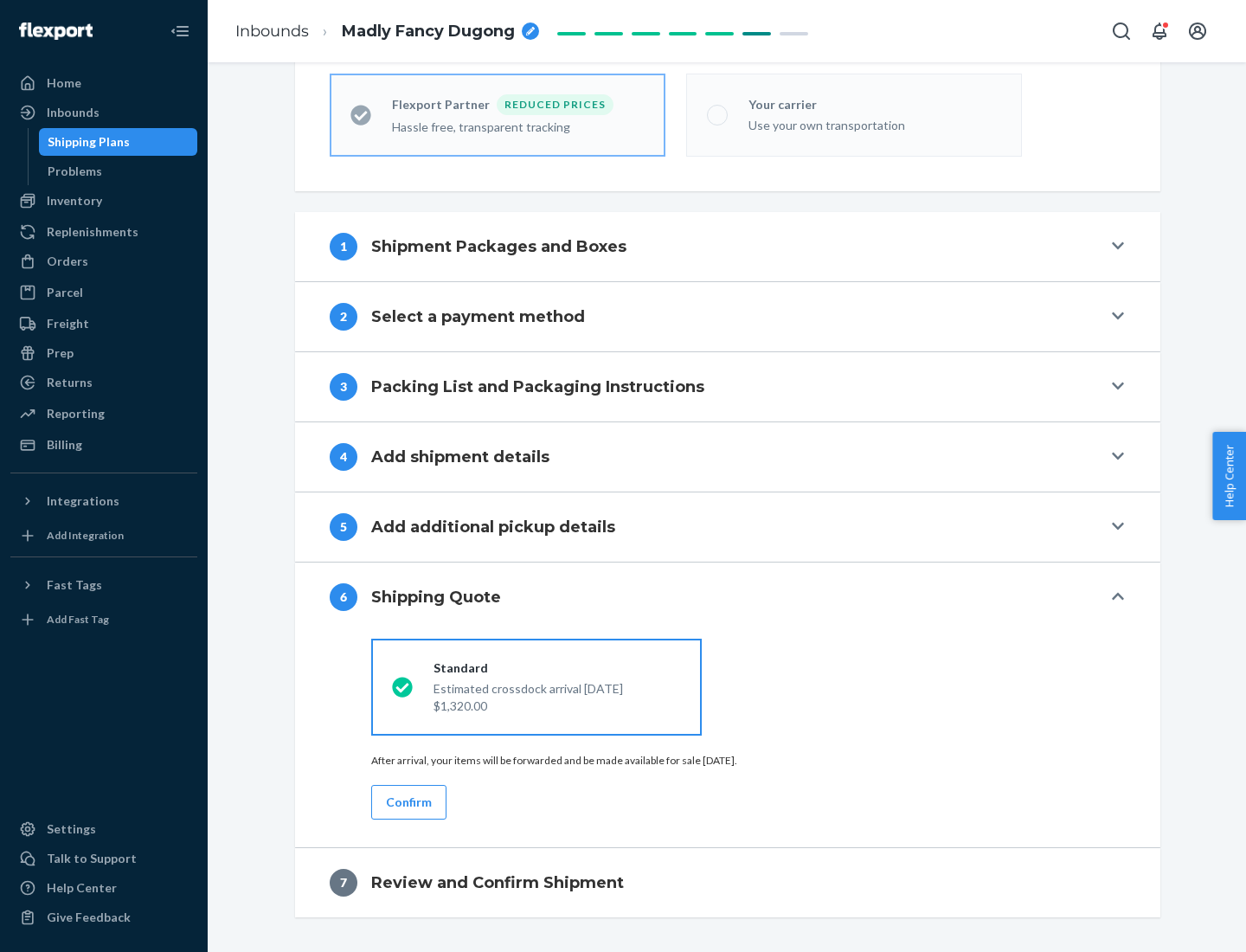
scroll to position [551, 0]
